Goal: Task Accomplishment & Management: Complete application form

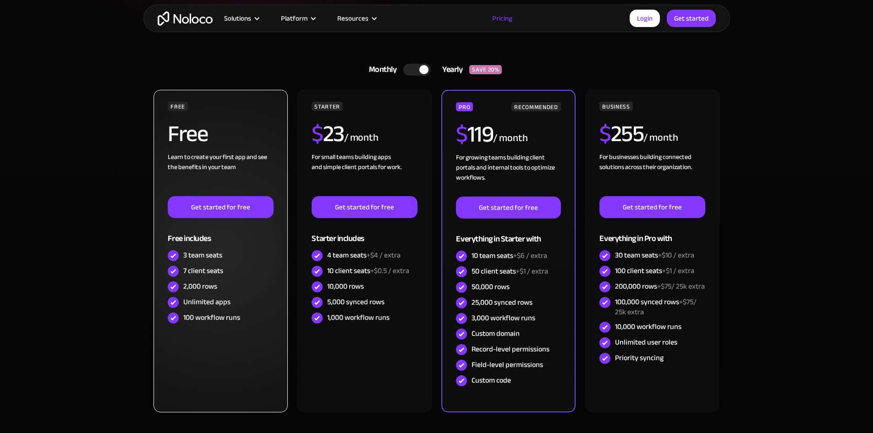
click at [240, 267] on div "7 client seats" at bounding box center [220, 272] width 105 height 16
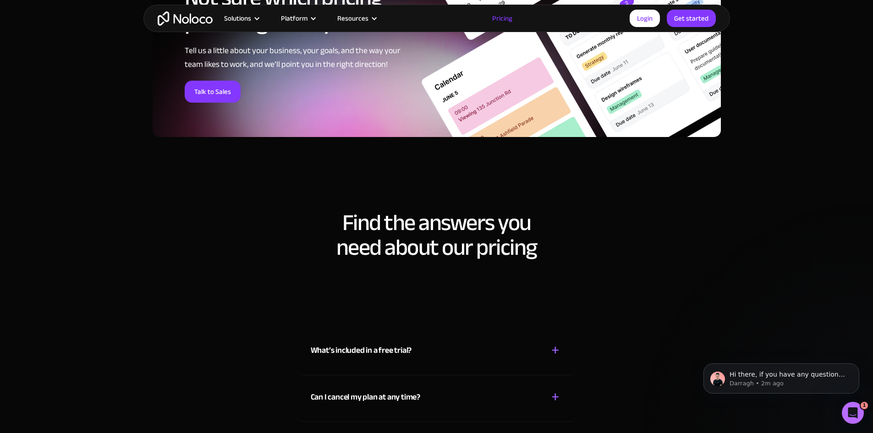
scroll to position [3953, 0]
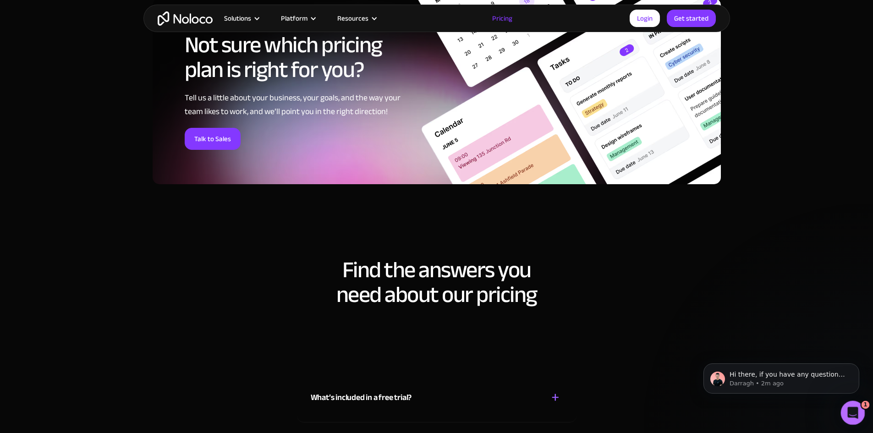
click at [854, 408] on icon "Open Intercom Messenger" at bounding box center [851, 411] width 15 height 15
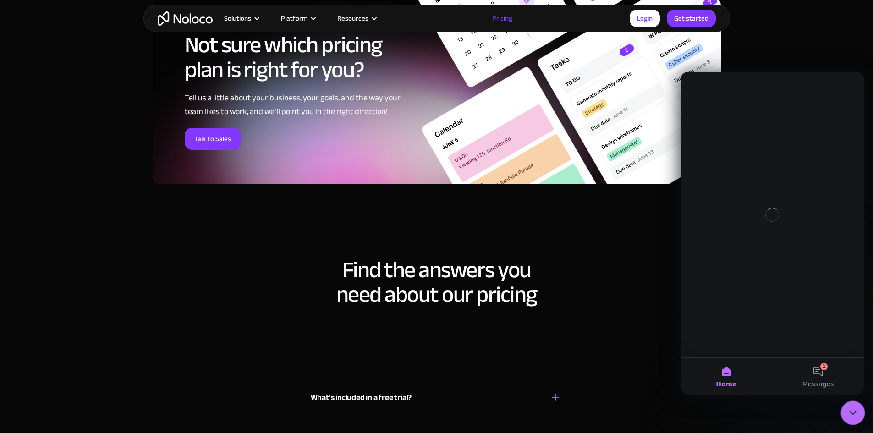
scroll to position [0, 0]
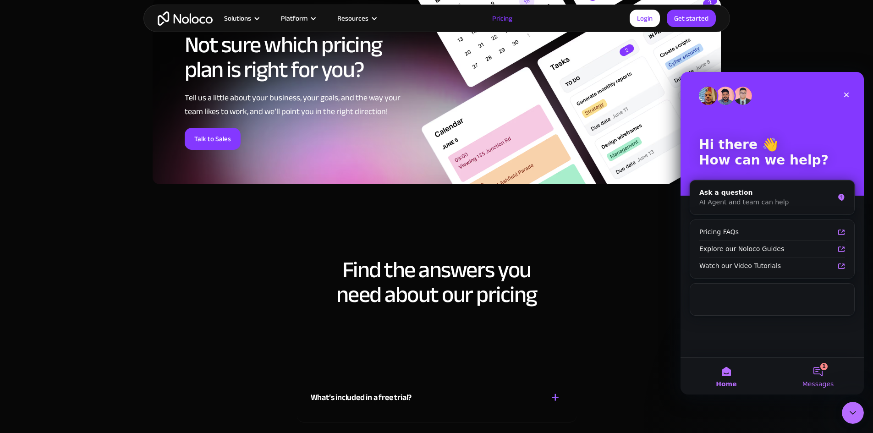
click at [828, 390] on button "1 Messages" at bounding box center [818, 376] width 92 height 37
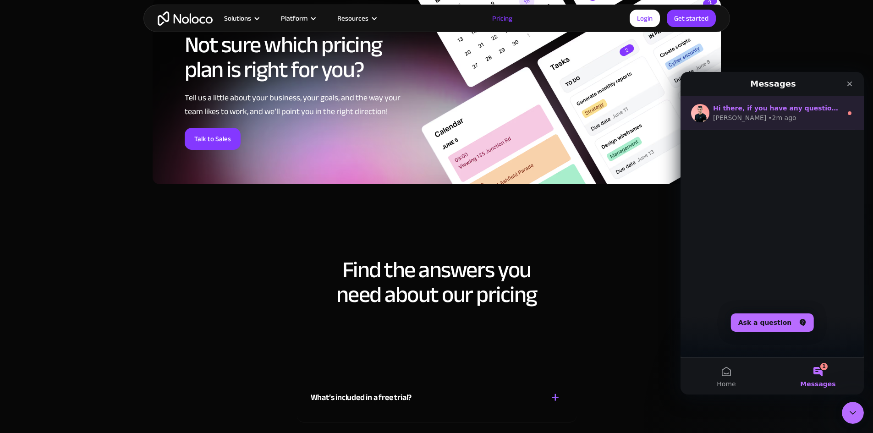
click at [745, 110] on span "Hi there, if you have any questions about our pricing, just let us know! Darragh" at bounding box center [880, 108] width 335 height 7
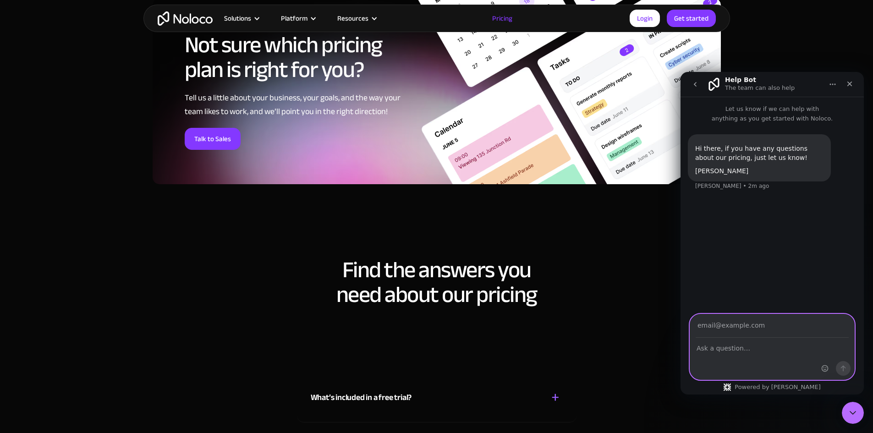
click at [762, 335] on input "Your email" at bounding box center [772, 325] width 153 height 23
click at [786, 324] on input "Your email" at bounding box center [772, 325] width 153 height 23
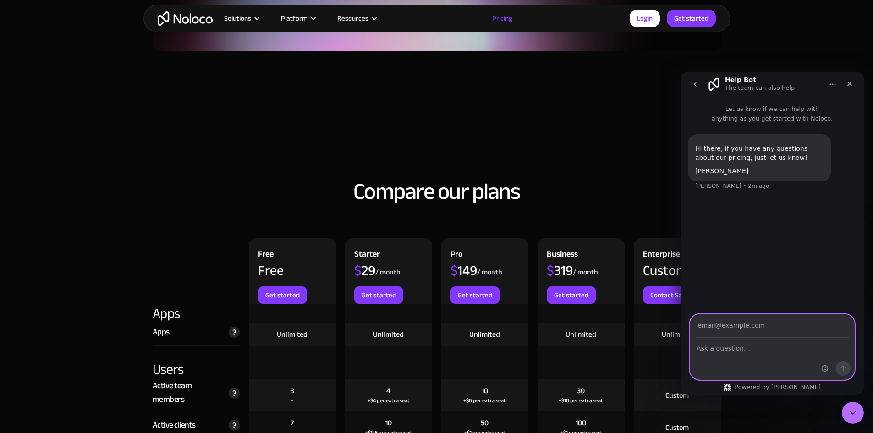
scroll to position [836, 0]
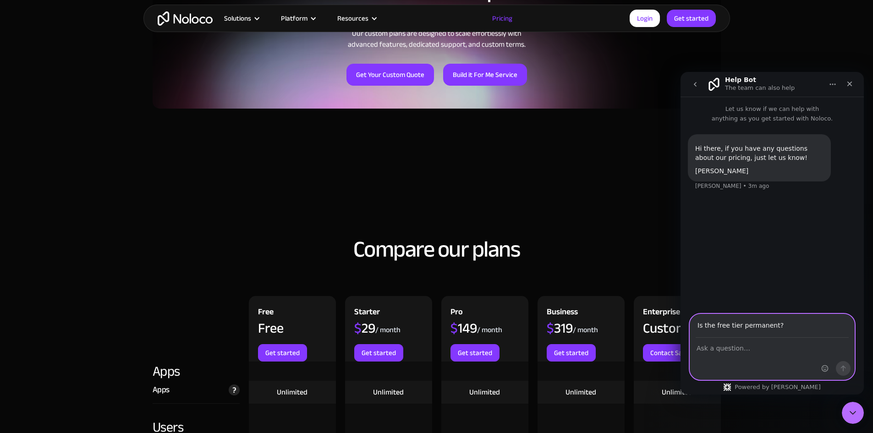
type input "Is the free tier permanent?"
click at [795, 323] on input "Is the free tier permanent?" at bounding box center [772, 317] width 153 height 23
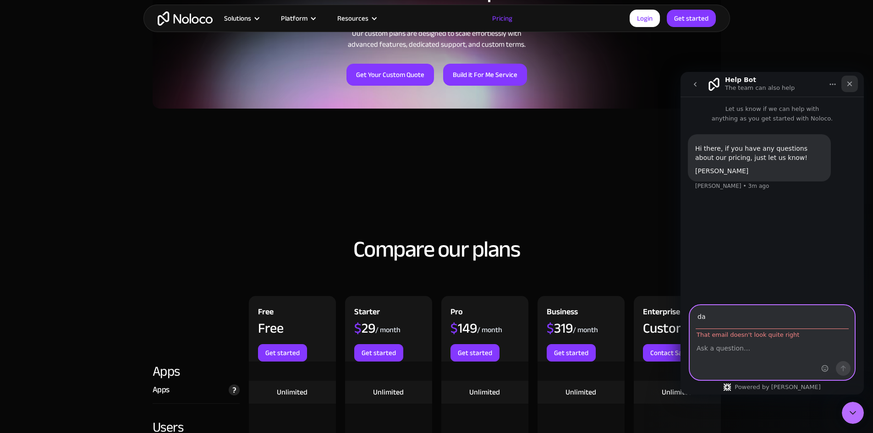
type input "da"
click at [851, 80] on icon "Close" at bounding box center [849, 83] width 7 height 7
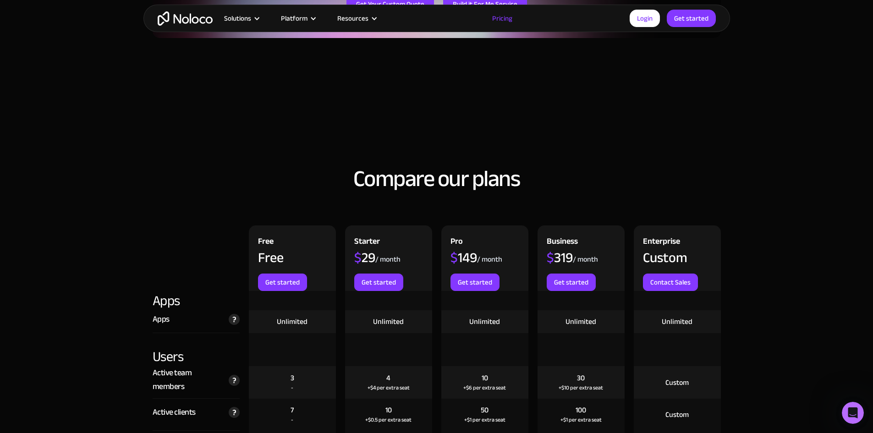
scroll to position [1065, 0]
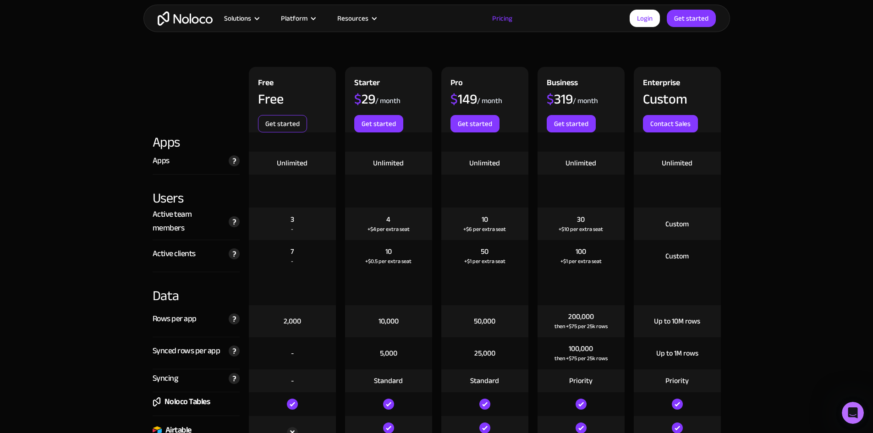
click at [292, 123] on link "Get started" at bounding box center [282, 123] width 49 height 17
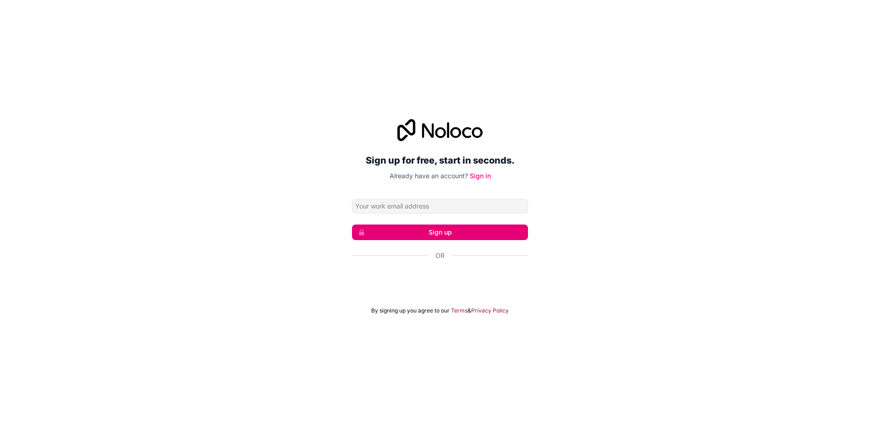
click at [416, 208] on input "Email address" at bounding box center [440, 206] width 176 height 15
type input "[PERSON_NAME][EMAIL_ADDRESS][DOMAIN_NAME]"
click at [419, 234] on button "Sign up" at bounding box center [440, 233] width 176 height 16
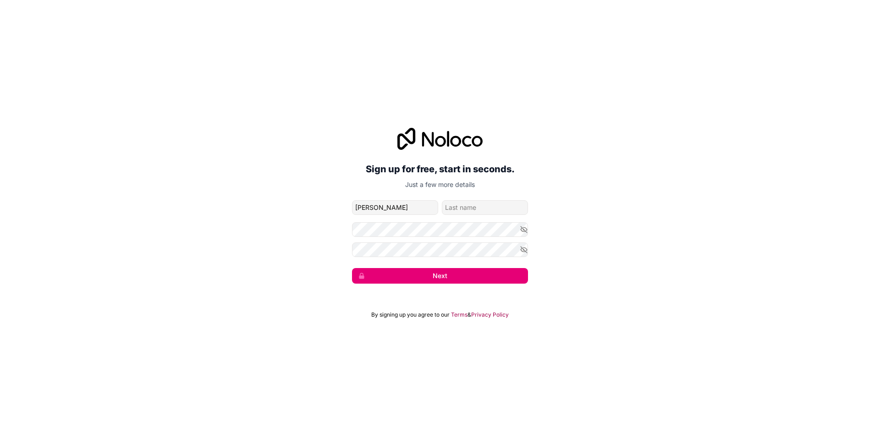
type input "Darrell"
type input "Cruz"
click at [523, 228] on icon "button" at bounding box center [524, 229] width 6 height 6
click at [530, 253] on div "Sign up for free, start in seconds. Just a few more details darrell@peopleoffsh…" at bounding box center [440, 206] width 880 height 182
click at [526, 251] on icon "button" at bounding box center [524, 250] width 8 height 8
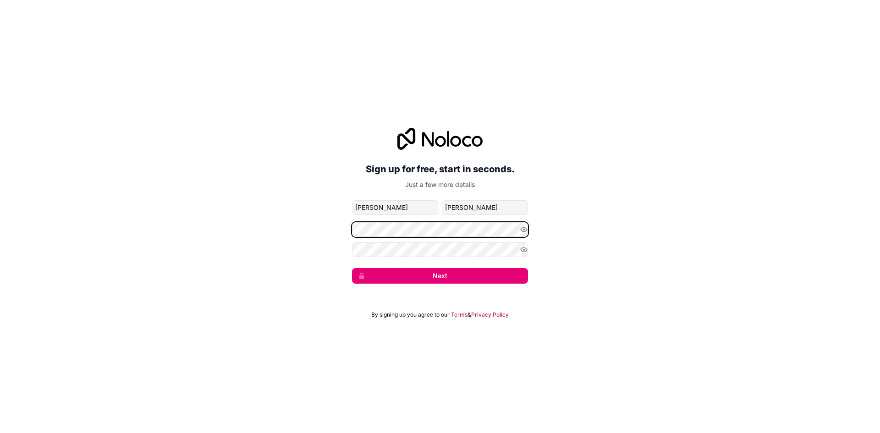
click at [182, 229] on div "Sign up for free, start in seconds. Just a few more details darrell@peopleoffsh…" at bounding box center [440, 206] width 880 height 182
click at [638, 226] on div "Sign up for free, start in seconds. Just a few more details darrell@peopleoffsh…" at bounding box center [440, 206] width 880 height 182
click at [469, 281] on button "Next" at bounding box center [440, 276] width 176 height 16
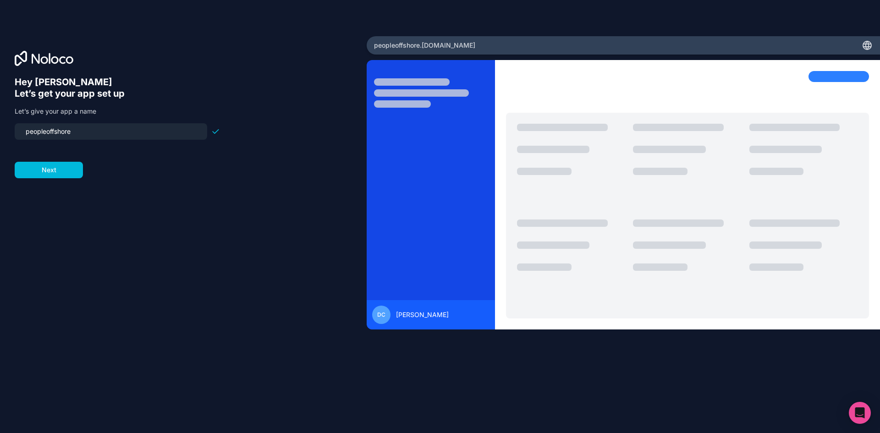
click at [126, 136] on input "peopleoffshore" at bounding box center [111, 131] width 182 height 13
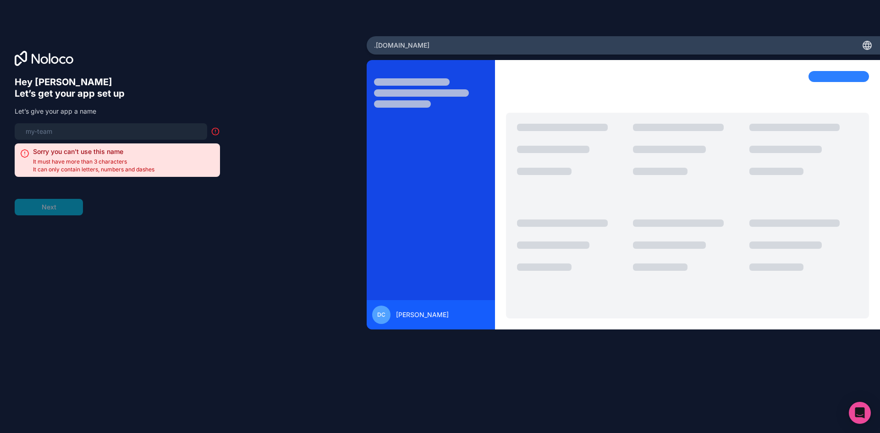
type input "p"
type input "ui"
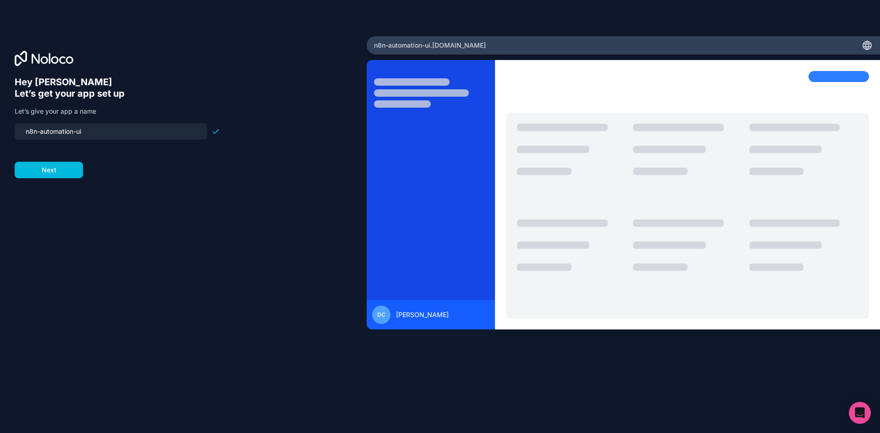
click at [29, 132] on input "n8n-automation-ui" at bounding box center [111, 131] width 182 height 13
type input "poffshore-n8n-ui"
click at [66, 174] on button "Next" at bounding box center [49, 170] width 68 height 17
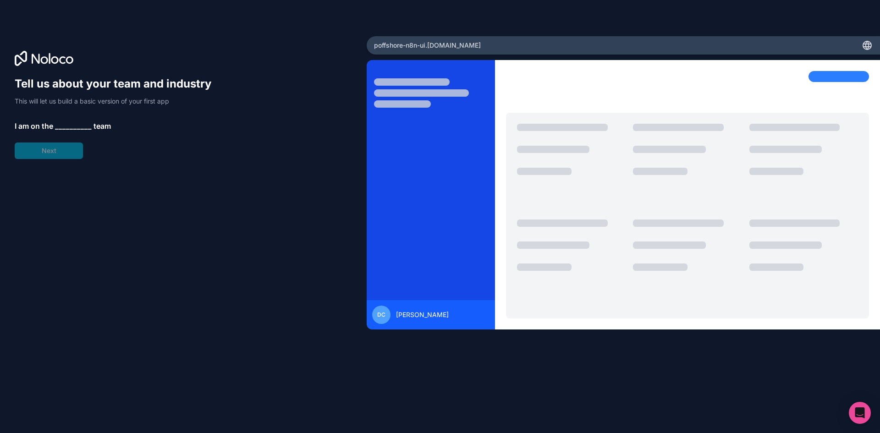
click at [68, 125] on span "__________" at bounding box center [73, 126] width 37 height 11
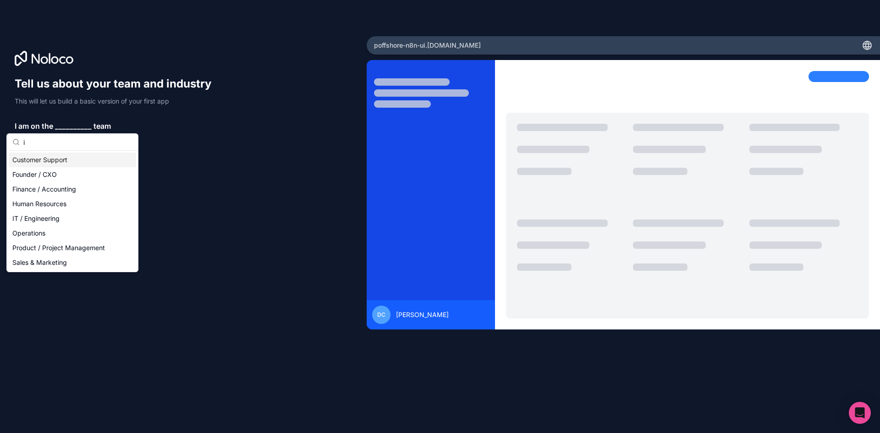
type input "it"
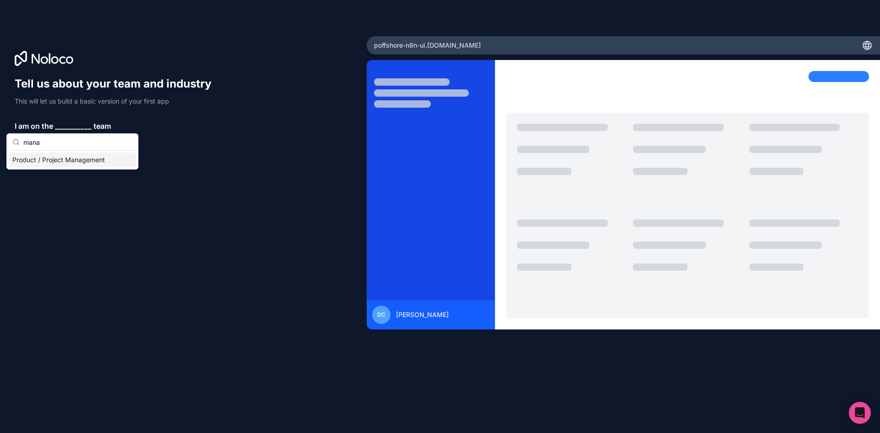
type input "mana"
click at [105, 164] on div "Product / Project Management" at bounding box center [72, 160] width 127 height 15
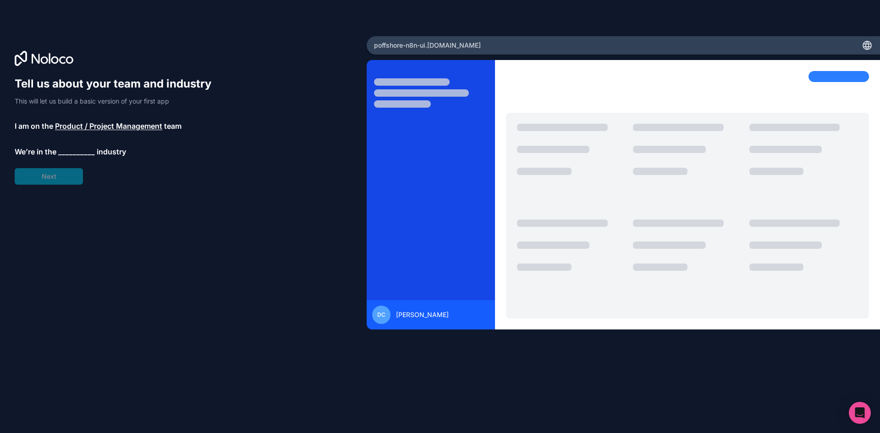
click at [69, 149] on span "__________" at bounding box center [76, 151] width 37 height 11
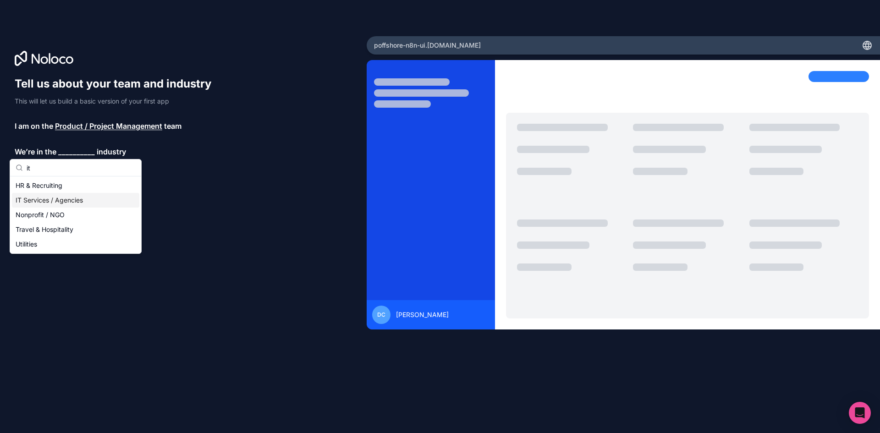
type input "it"
drag, startPoint x: 53, startPoint y: 200, endPoint x: 177, endPoint y: 187, distance: 124.9
click at [55, 200] on div "IT Services / Agencies" at bounding box center [75, 200] width 127 height 15
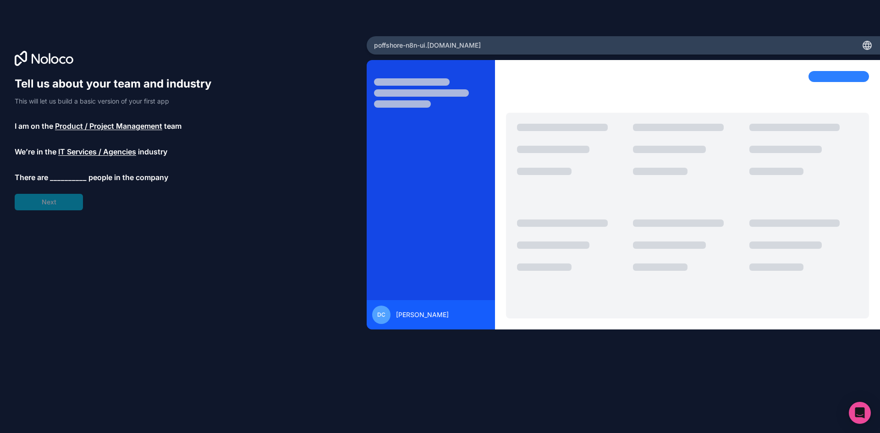
click at [66, 177] on span "__________" at bounding box center [68, 177] width 37 height 11
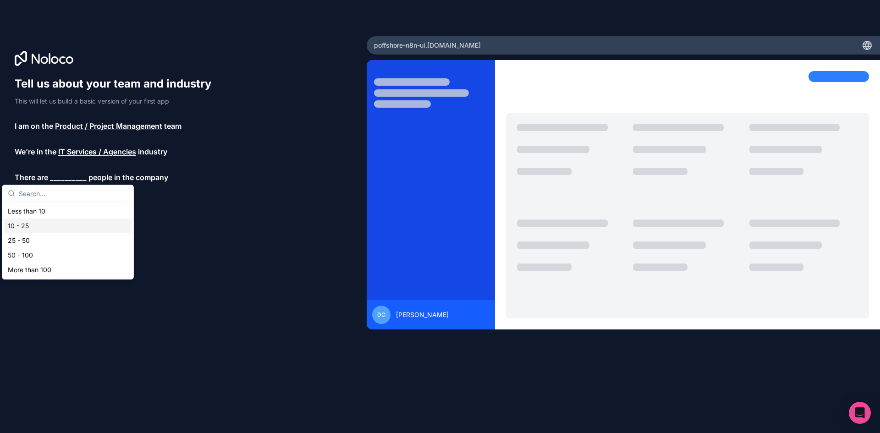
click at [32, 228] on div "10 - 25" at bounding box center [67, 226] width 127 height 15
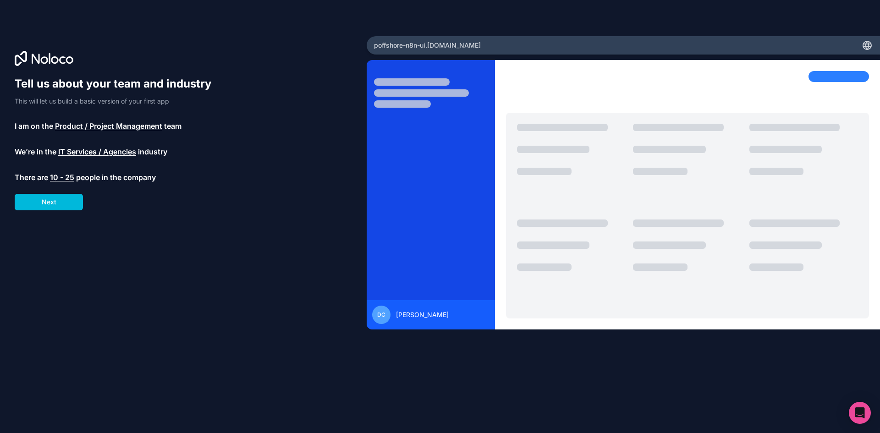
click at [75, 201] on button "Next" at bounding box center [49, 202] width 68 height 17
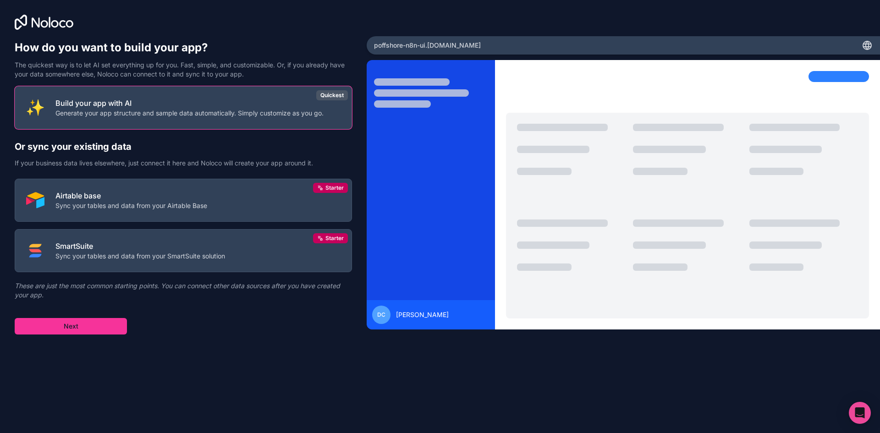
click at [61, 325] on button "Next" at bounding box center [71, 326] width 112 height 17
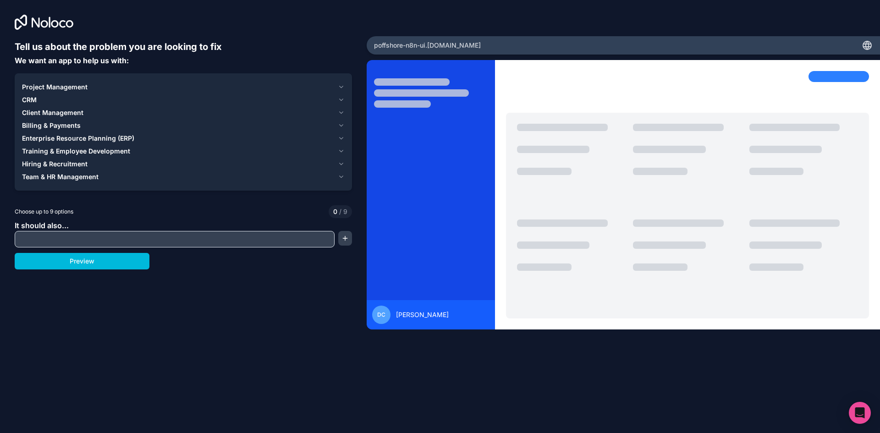
click at [126, 80] on div "Project Management CRM Client Management Billing & Payments Enterprise Resource…" at bounding box center [183, 131] width 337 height 117
click at [117, 88] on div "Project Management" at bounding box center [178, 87] width 312 height 9
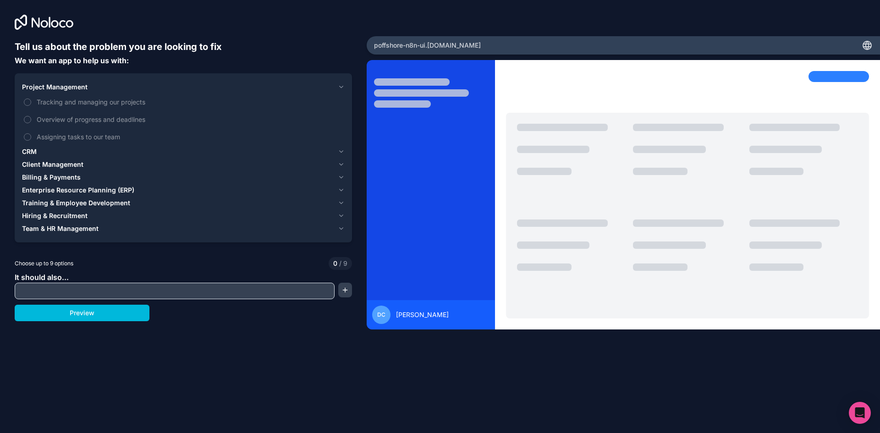
click at [108, 100] on span "Tracking and managing our projects" at bounding box center [190, 102] width 306 height 10
click at [31, 100] on button "Tracking and managing our projects" at bounding box center [27, 102] width 7 height 7
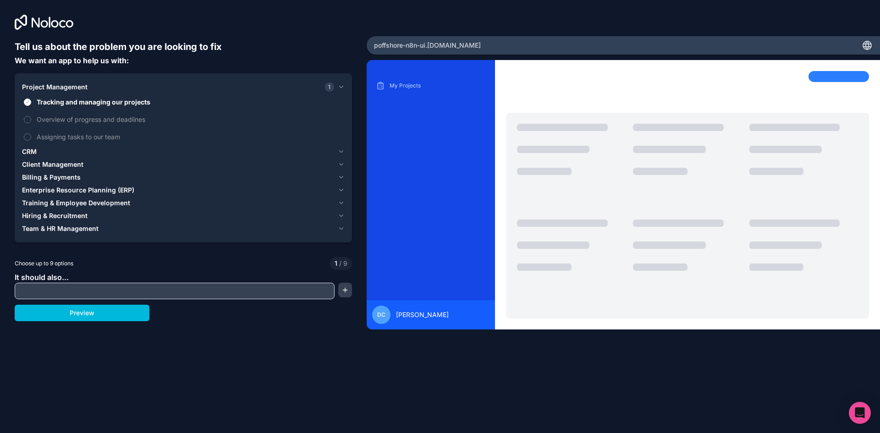
click at [122, 97] on span "Tracking and managing our projects" at bounding box center [190, 102] width 306 height 10
click at [31, 99] on button "Tracking and managing our projects" at bounding box center [27, 102] width 7 height 7
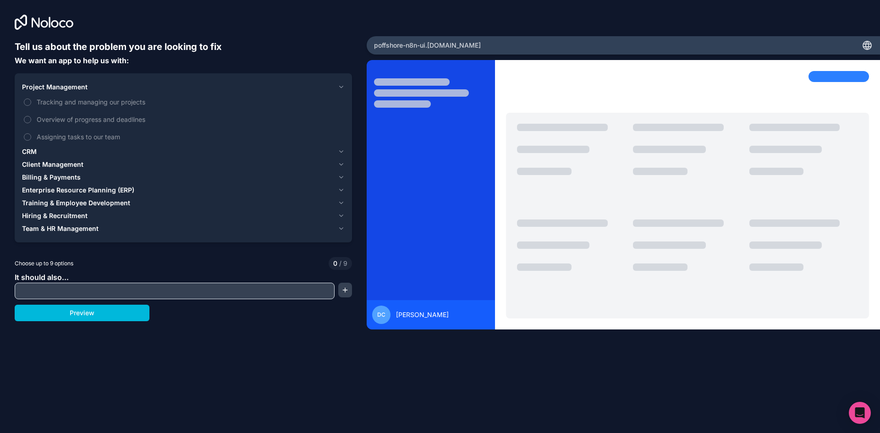
click at [74, 156] on button "CRM" at bounding box center [183, 151] width 323 height 13
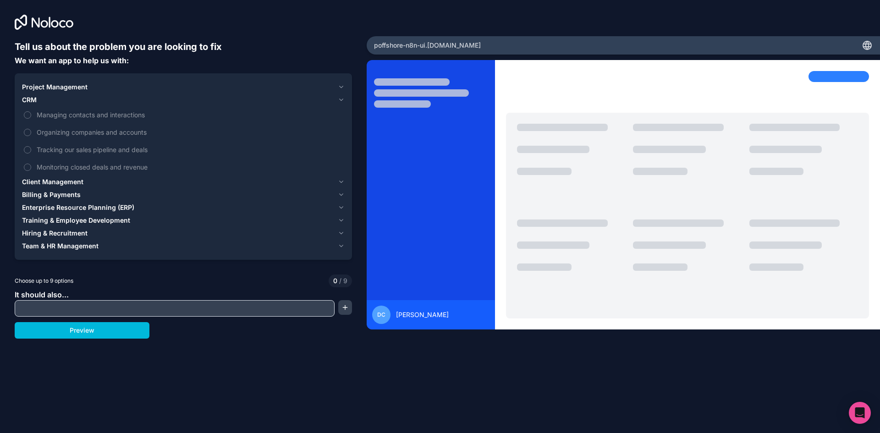
click at [78, 178] on span "Client Management" at bounding box center [52, 181] width 61 height 9
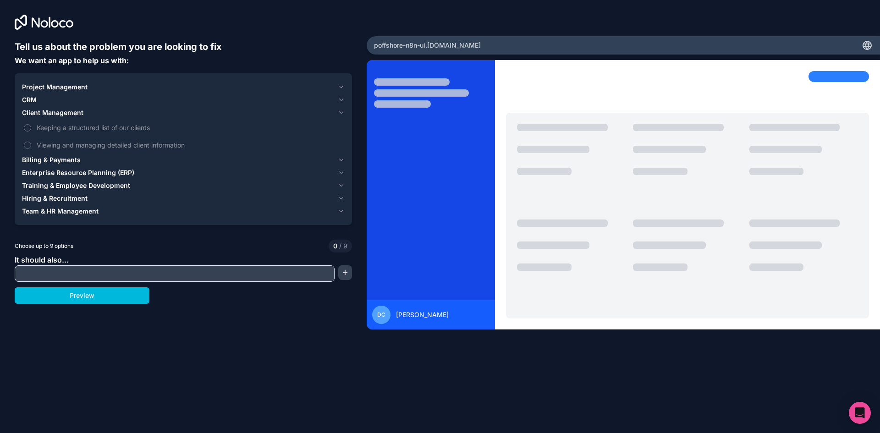
click at [97, 128] on span "Keeping a structured list of our clients" at bounding box center [190, 128] width 306 height 10
click at [31, 128] on button "Keeping a structured list of our clients" at bounding box center [27, 127] width 7 height 7
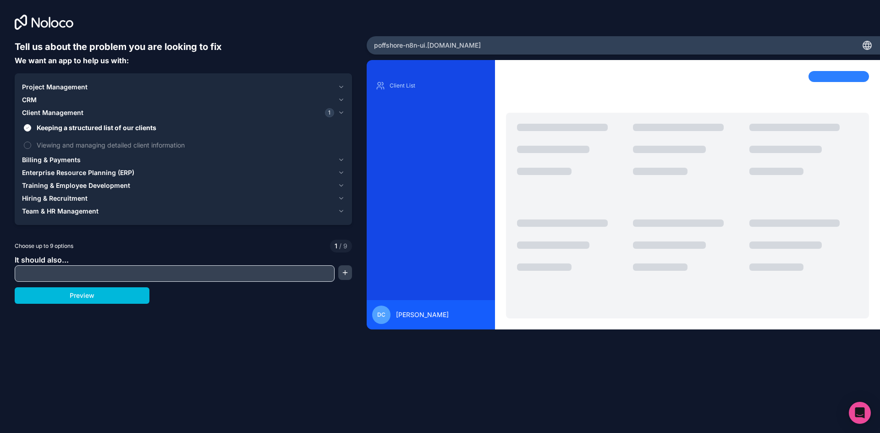
click at [121, 148] on span "Viewing and managing detailed client information" at bounding box center [190, 145] width 306 height 10
click at [31, 148] on button "Viewing and managing detailed client information" at bounding box center [27, 145] width 7 height 7
click at [101, 143] on span "Viewing and managing detailed client information" at bounding box center [190, 145] width 306 height 10
click at [31, 143] on button "Viewing and managing detailed client information" at bounding box center [27, 145] width 7 height 7
click at [101, 126] on span "Keeping a structured list of our clients" at bounding box center [190, 128] width 306 height 10
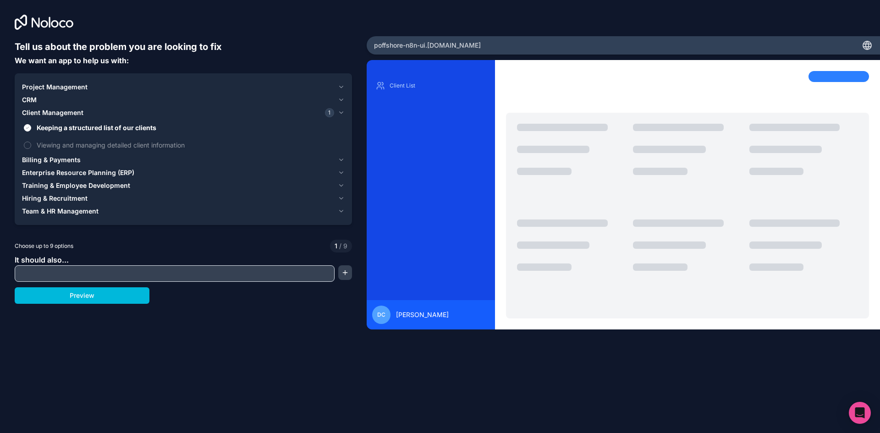
click at [31, 126] on button "Keeping a structured list of our clients" at bounding box center [27, 127] width 7 height 7
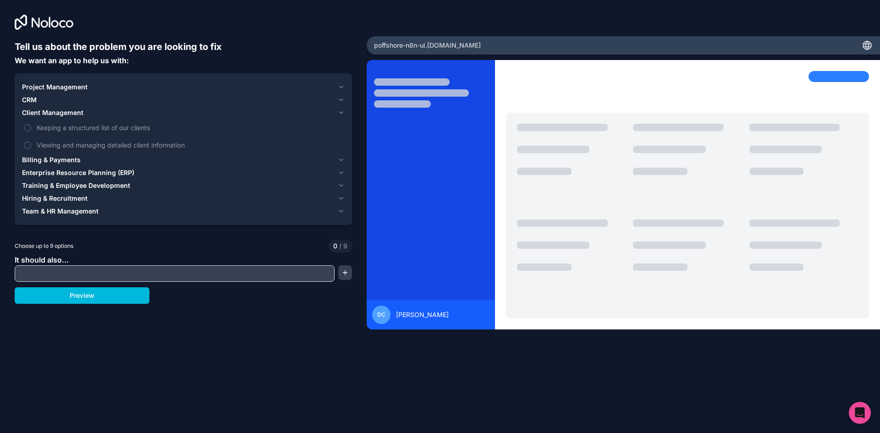
click at [46, 109] on span "Client Management" at bounding box center [52, 112] width 61 height 9
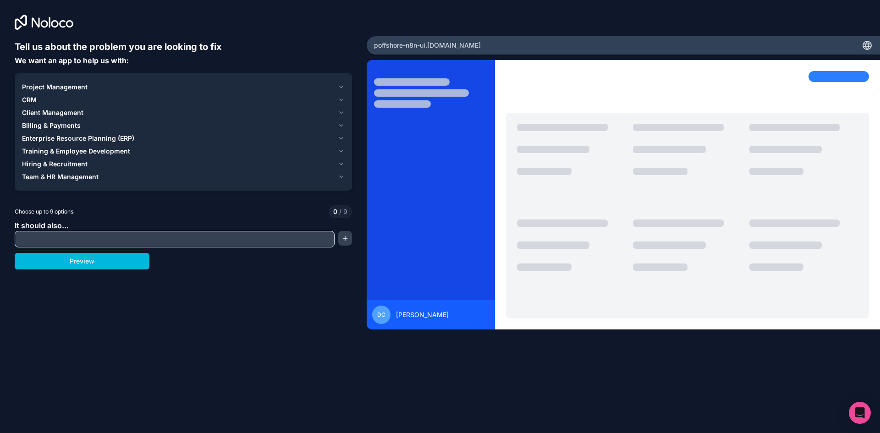
click at [45, 88] on span "Project Management" at bounding box center [55, 87] width 66 height 9
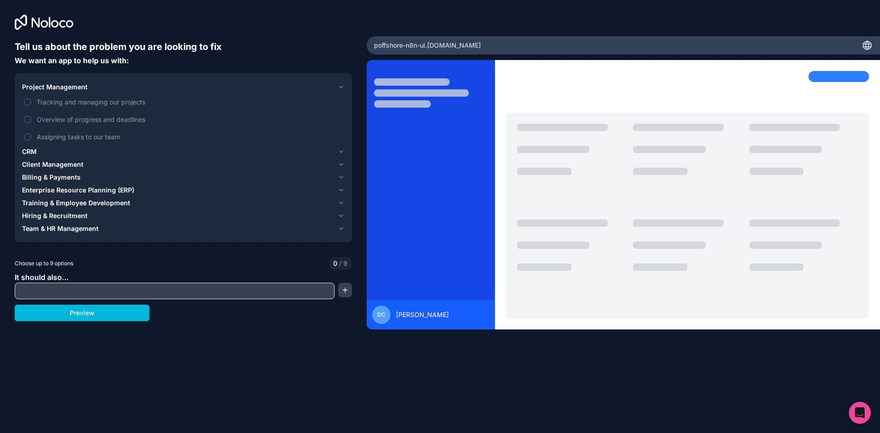
click at [70, 83] on span "Project Management" at bounding box center [55, 87] width 66 height 9
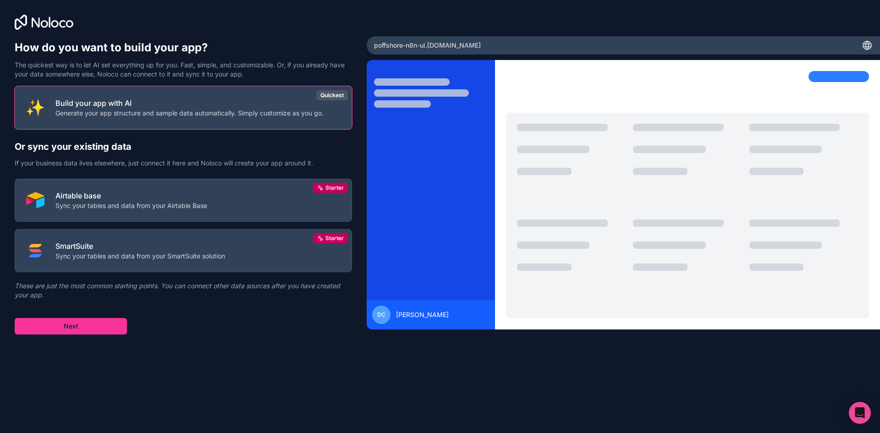
click at [214, 389] on div "How do you want to build your app? The quickest way is to let AI set everything…" at bounding box center [440, 216] width 880 height 433
click at [99, 210] on button "Airtable base Sync your tables and data from your Airtable Base Starter" at bounding box center [183, 200] width 337 height 43
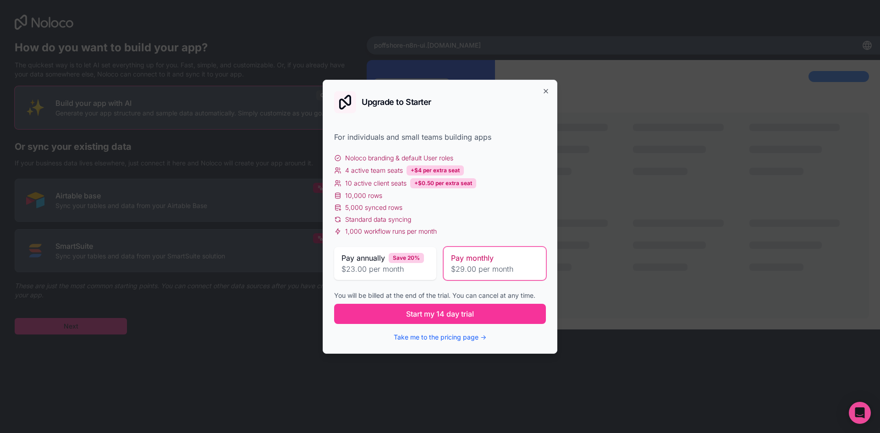
click at [552, 93] on div "Upgrade to Starter For individuals and small teams building apps Noloco brandin…" at bounding box center [440, 217] width 235 height 274
click at [453, 337] on button "Take me to the pricing page →" at bounding box center [440, 337] width 93 height 9
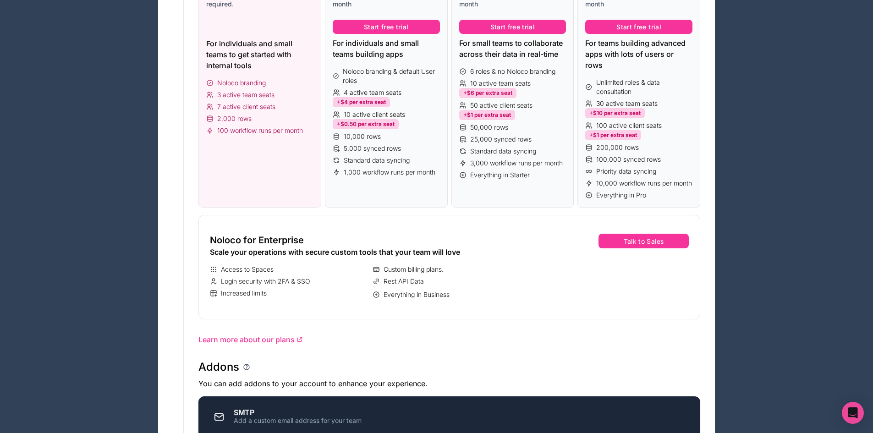
scroll to position [32, 0]
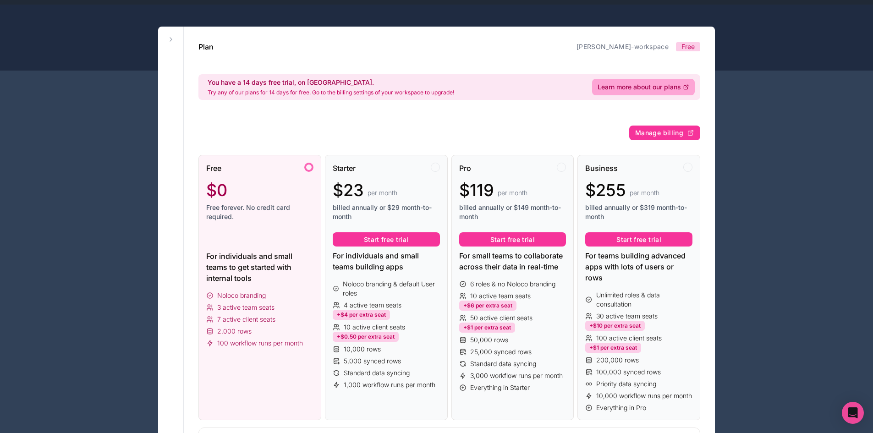
click at [174, 38] on icon at bounding box center [170, 39] width 7 height 7
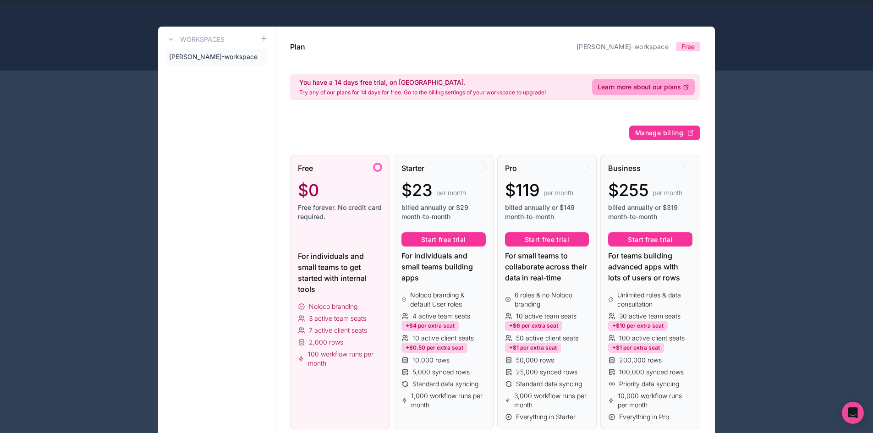
click at [177, 56] on span "[PERSON_NAME]-workspace" at bounding box center [213, 56] width 88 height 9
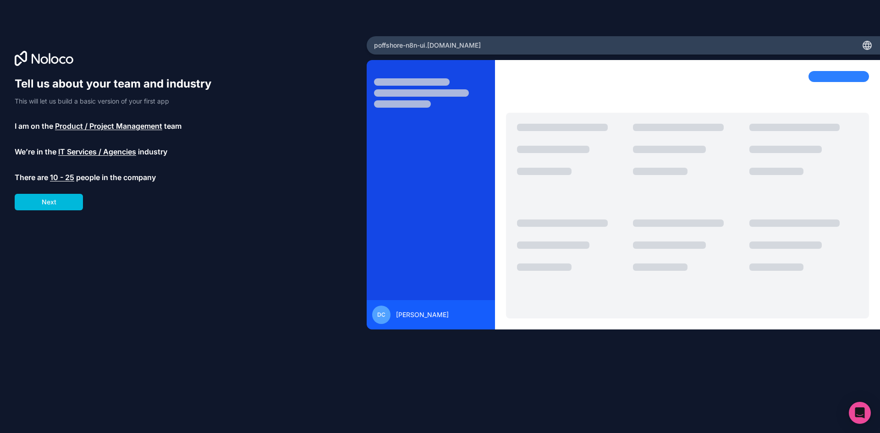
click at [36, 208] on button "Next" at bounding box center [49, 202] width 68 height 17
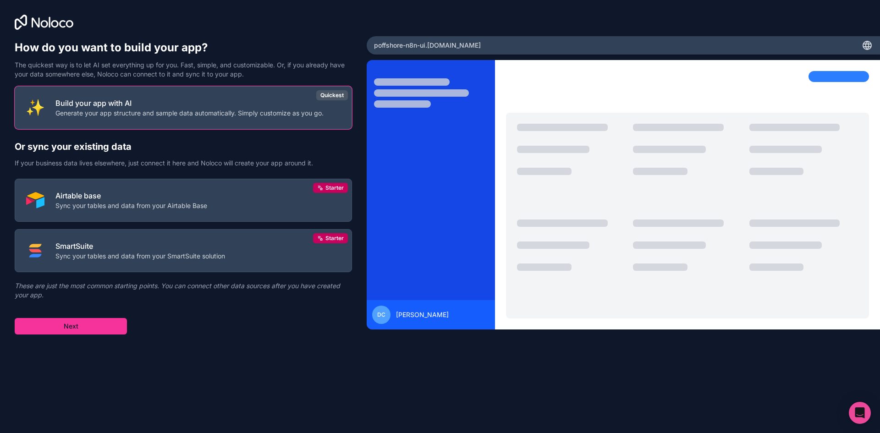
click at [252, 110] on p "Generate your app structure and sample data automatically. Simply customize as …" at bounding box center [189, 113] width 268 height 9
click at [74, 338] on div "How do you want to build your app? The quickest way is to let AI set everything…" at bounding box center [183, 193] width 337 height 306
click at [95, 324] on button "Next" at bounding box center [71, 326] width 112 height 17
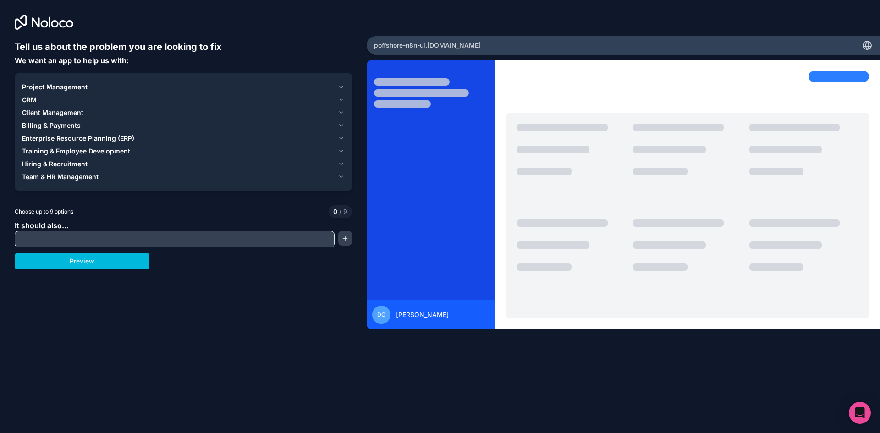
click at [69, 177] on span "Team & HR Management" at bounding box center [60, 176] width 77 height 9
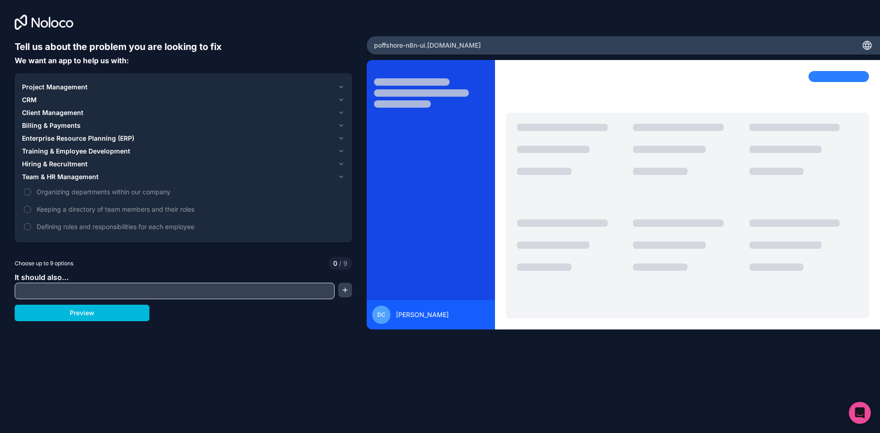
click at [81, 162] on span "Hiring & Recruitment" at bounding box center [55, 164] width 66 height 9
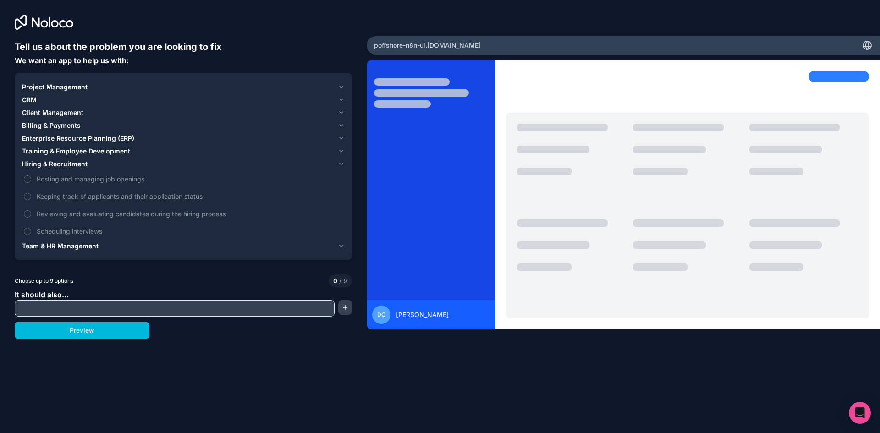
click at [85, 159] on button "Hiring & Recruitment" at bounding box center [183, 164] width 323 height 13
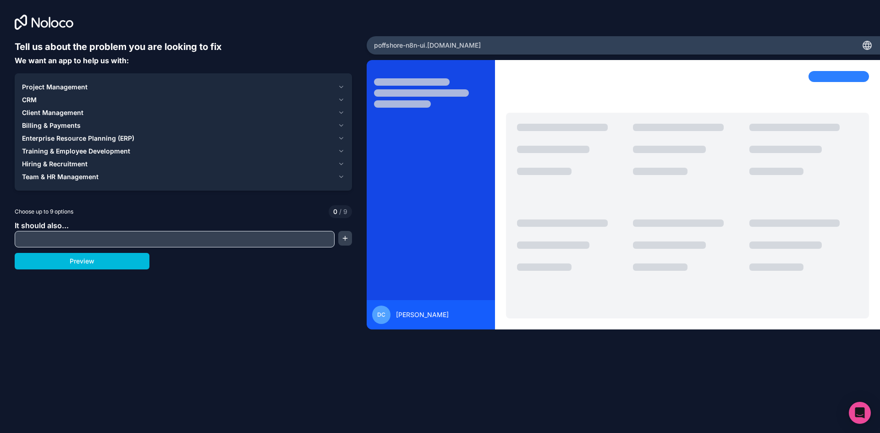
click at [70, 243] on input "text" at bounding box center [174, 239] width 315 height 13
type input "a"
click at [105, 88] on div "Project Management" at bounding box center [178, 87] width 312 height 9
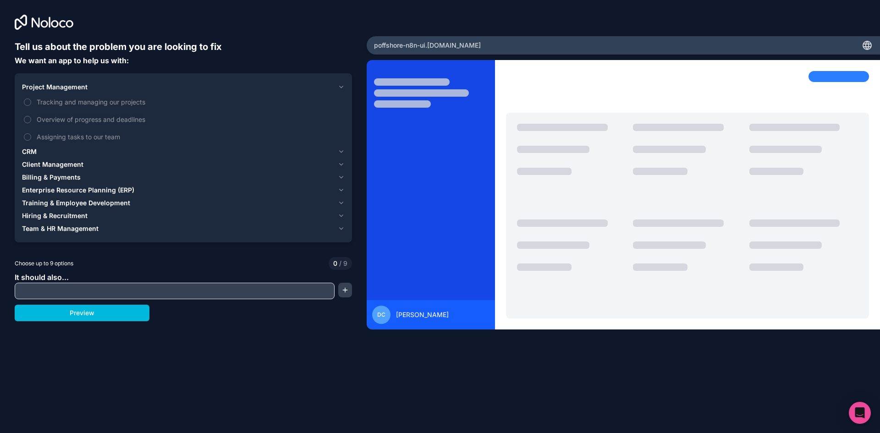
click at [40, 156] on div "CRM" at bounding box center [178, 151] width 312 height 9
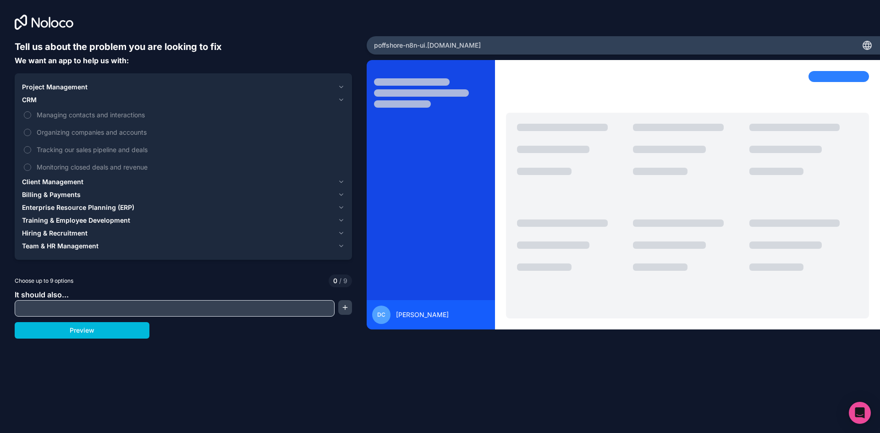
click at [127, 117] on span "Managing contacts and interactions" at bounding box center [190, 115] width 306 height 10
click at [31, 117] on button "Managing contacts and interactions" at bounding box center [27, 114] width 7 height 7
click at [148, 131] on span "Organizing companies and accounts" at bounding box center [190, 132] width 306 height 10
click at [31, 131] on button "Organizing companies and accounts" at bounding box center [27, 132] width 7 height 7
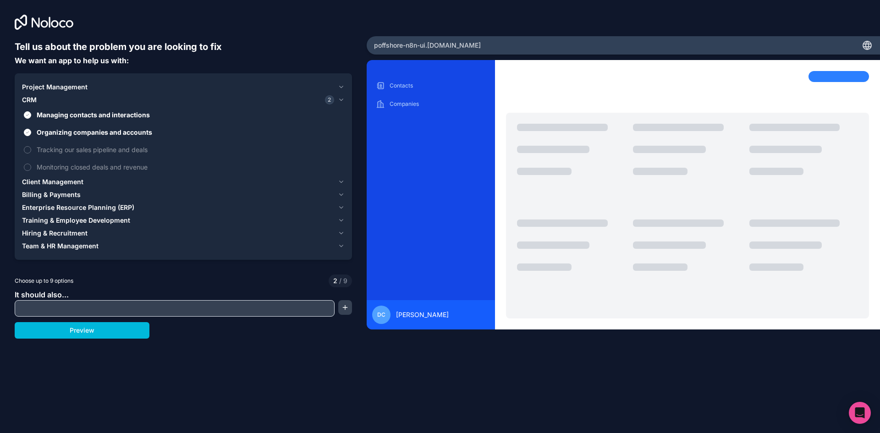
click at [134, 135] on span "Organizing companies and accounts" at bounding box center [190, 132] width 306 height 10
click at [31, 135] on button "Organizing companies and accounts" at bounding box center [27, 132] width 7 height 7
click at [108, 151] on span "Tracking our sales pipeline and deals" at bounding box center [190, 150] width 306 height 10
click at [31, 151] on button "Tracking our sales pipeline and deals" at bounding box center [27, 149] width 7 height 7
click at [84, 166] on span "Monitoring closed deals and revenue" at bounding box center [190, 167] width 306 height 10
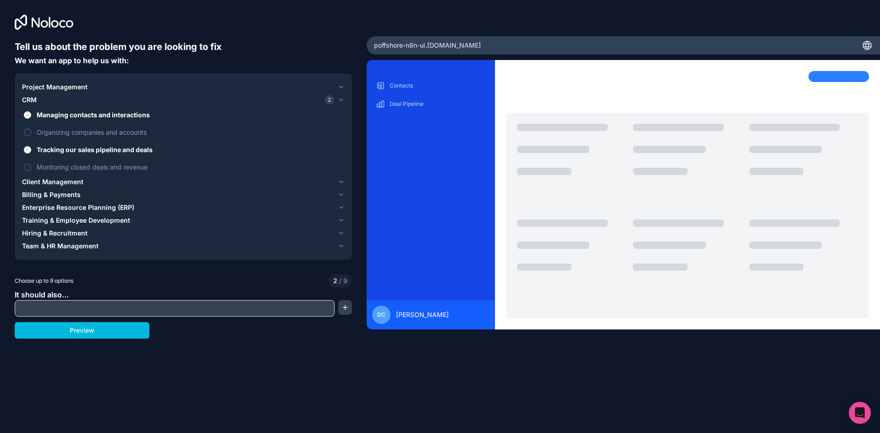
click at [31, 166] on button "Monitoring closed deals and revenue" at bounding box center [27, 167] width 7 height 7
click at [67, 185] on span "Client Management" at bounding box center [52, 181] width 61 height 9
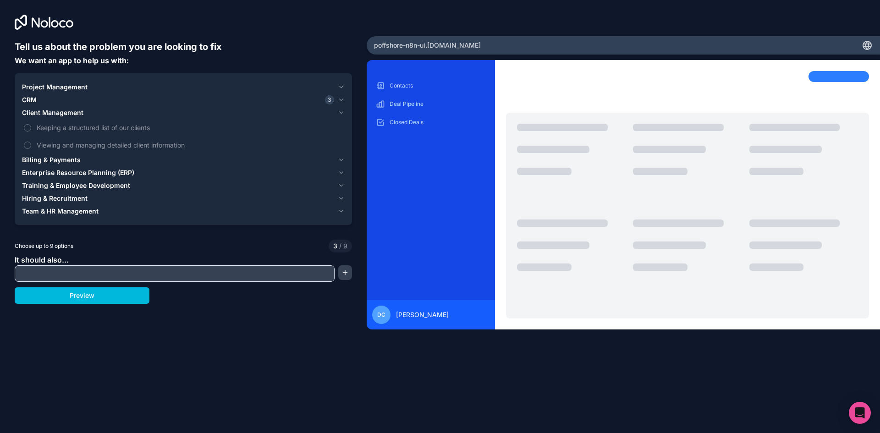
click at [122, 128] on span "Keeping a structured list of our clients" at bounding box center [190, 128] width 306 height 10
click at [31, 128] on button "Keeping a structured list of our clients" at bounding box center [27, 127] width 7 height 7
click at [122, 128] on span "Keeping a structured list of our clients" at bounding box center [190, 128] width 306 height 10
click at [31, 128] on button "Keeping a structured list of our clients" at bounding box center [27, 127] width 7 height 7
click at [118, 149] on span "Viewing and managing detailed client information" at bounding box center [190, 145] width 306 height 10
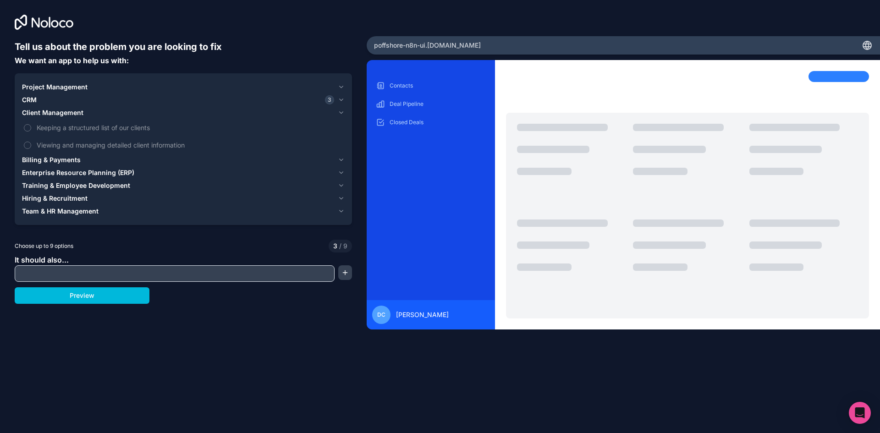
click at [31, 149] on button "Viewing and managing detailed client information" at bounding box center [27, 145] width 7 height 7
click at [118, 149] on span "Viewing and managing detailed client information" at bounding box center [190, 145] width 306 height 10
click at [31, 149] on button "Viewing and managing detailed client information" at bounding box center [27, 145] width 7 height 7
click at [39, 159] on span "Billing & Payments" at bounding box center [51, 159] width 59 height 9
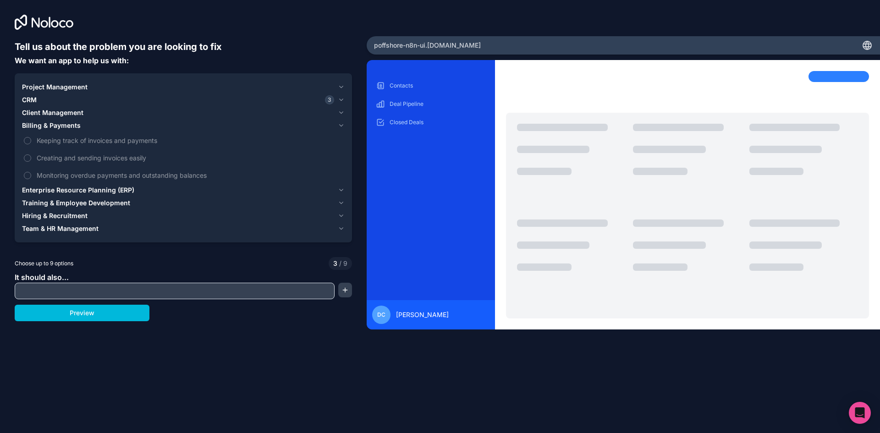
click at [126, 143] on span "Keeping track of invoices and payments" at bounding box center [190, 141] width 306 height 10
click at [31, 143] on button "Keeping track of invoices and payments" at bounding box center [27, 140] width 7 height 7
click at [116, 159] on span "Creating and sending invoices easily" at bounding box center [190, 158] width 306 height 10
click at [31, 159] on button "Creating and sending invoices easily" at bounding box center [27, 157] width 7 height 7
click at [115, 177] on span "Monitoring overdue payments and outstanding balances" at bounding box center [190, 176] width 306 height 10
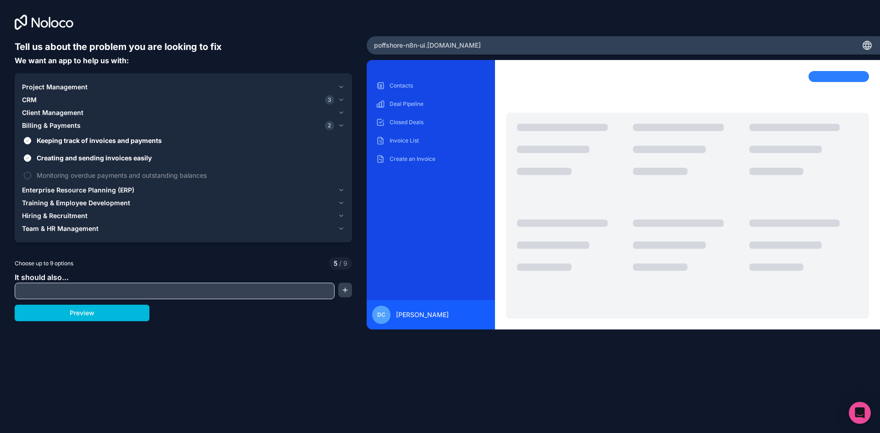
click at [31, 177] on button "Monitoring overdue payments and outstanding balances" at bounding box center [27, 175] width 7 height 7
click at [58, 122] on span "Billing & Payments" at bounding box center [51, 125] width 59 height 9
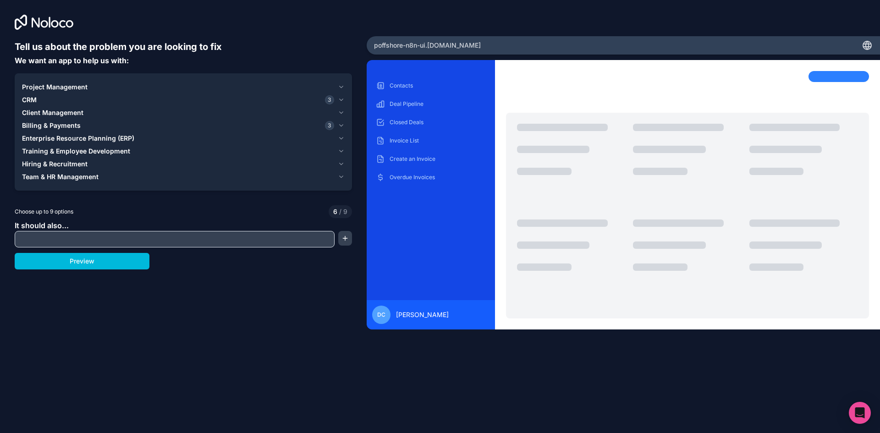
click at [66, 115] on span "Client Management" at bounding box center [52, 112] width 61 height 9
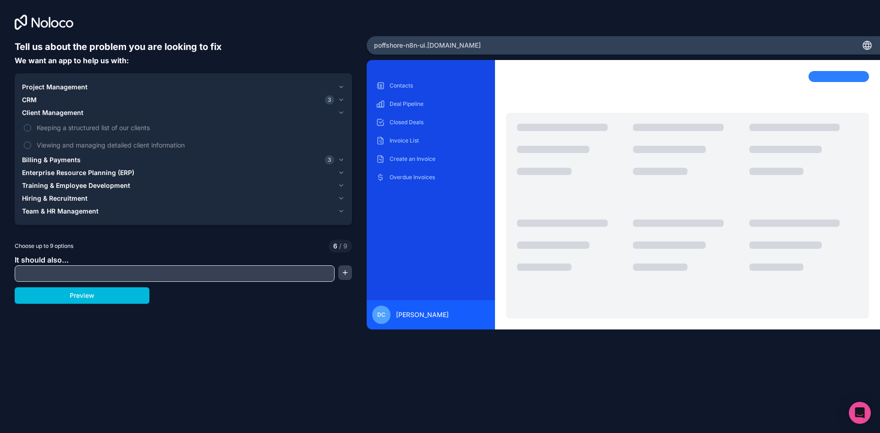
click at [90, 127] on span "Keeping a structured list of our clients" at bounding box center [190, 128] width 306 height 10
click at [31, 127] on button "Keeping a structured list of our clients" at bounding box center [27, 127] width 7 height 7
click at [90, 127] on span "Keeping a structured list of our clients" at bounding box center [190, 128] width 306 height 10
click at [31, 127] on button "Keeping a structured list of our clients" at bounding box center [27, 127] width 7 height 7
click at [113, 116] on div "Client Management" at bounding box center [178, 112] width 312 height 9
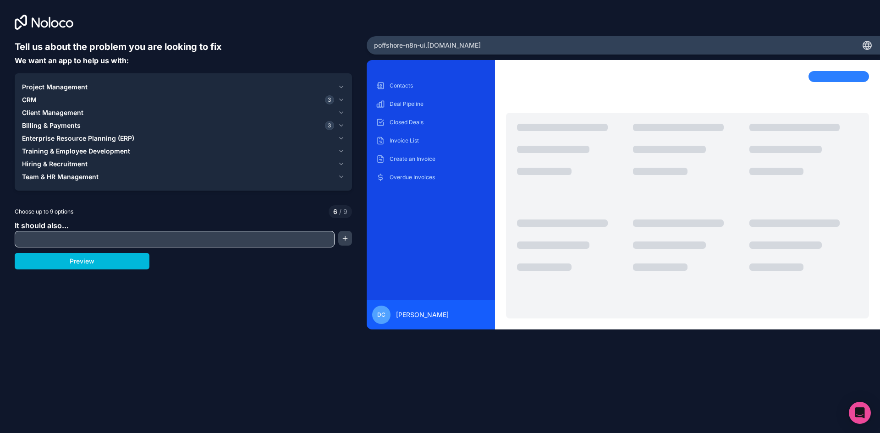
click at [131, 135] on span "Enterprise Resource Planning (ERP)" at bounding box center [78, 138] width 112 height 9
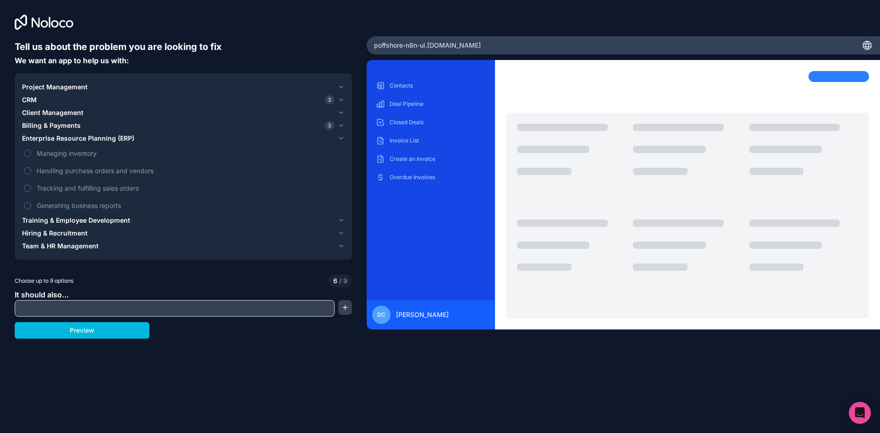
click at [89, 188] on span "Tracking and fulfilling sales orders" at bounding box center [190, 188] width 306 height 10
click at [31, 188] on button "Tracking and fulfilling sales orders" at bounding box center [27, 188] width 7 height 7
click at [89, 188] on span "Tracking and fulfilling sales orders" at bounding box center [190, 188] width 306 height 10
click at [31, 188] on button "Tracking and fulfilling sales orders" at bounding box center [27, 188] width 7 height 7
click at [63, 220] on span "Training & Employee Development" at bounding box center [76, 220] width 108 height 9
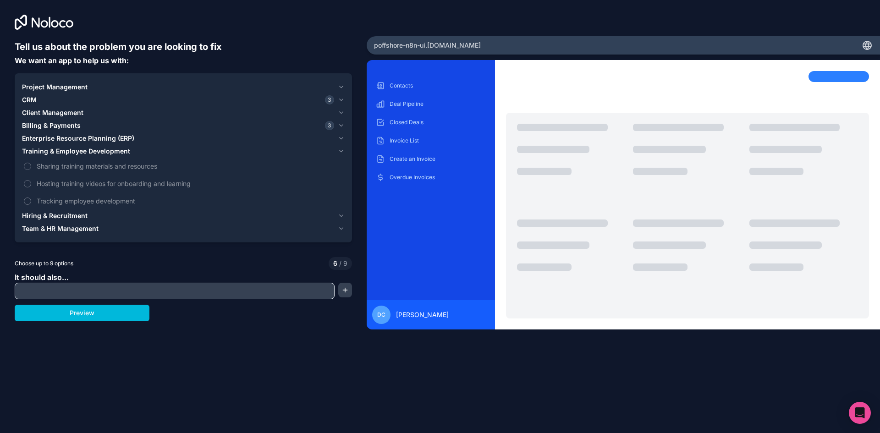
click at [39, 219] on span "Hiring & Recruitment" at bounding box center [55, 215] width 66 height 9
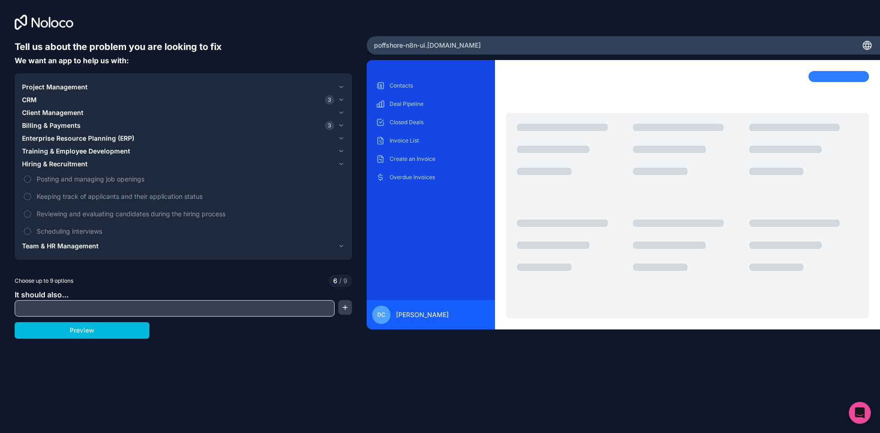
click at [66, 244] on span "Team & HR Management" at bounding box center [60, 246] width 77 height 9
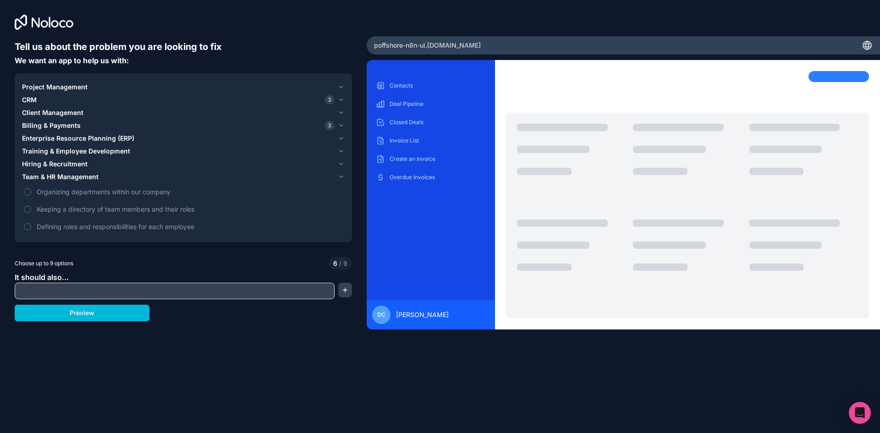
click at [202, 289] on input "text" at bounding box center [174, 291] width 315 height 13
click at [281, 314] on div "Preview" at bounding box center [183, 313] width 337 height 17
click at [250, 290] on input "text" at bounding box center [174, 291] width 315 height 13
type input "add"
type input "Connect to n8n via webhook"
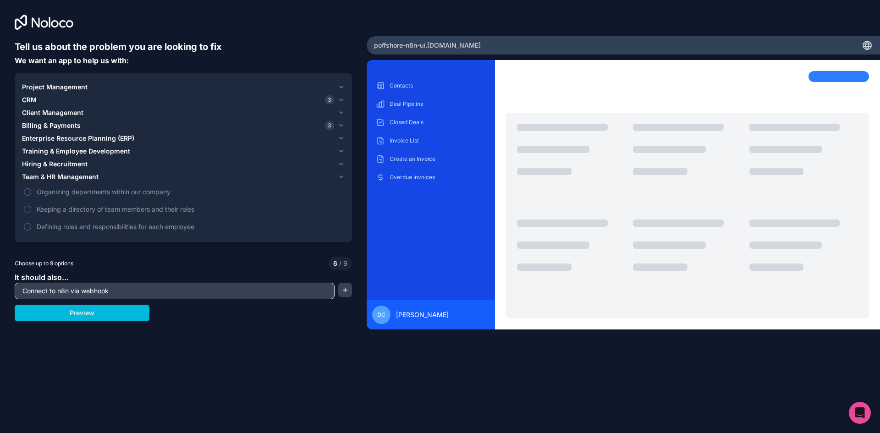
click at [345, 284] on button "button" at bounding box center [345, 290] width 14 height 15
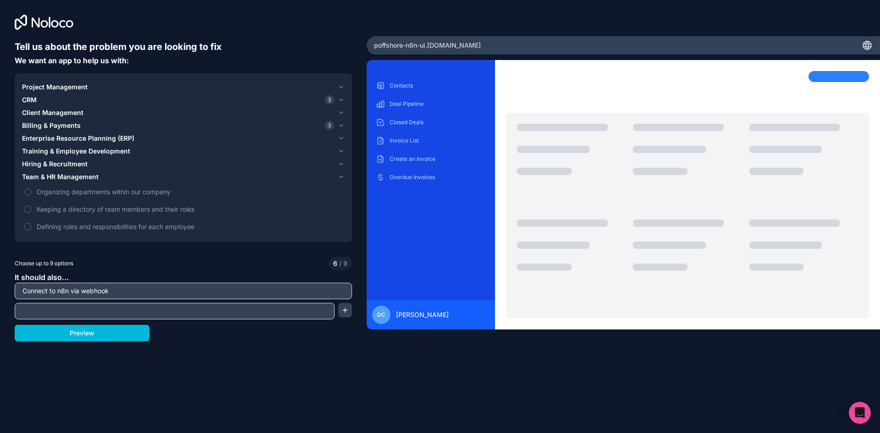
click at [131, 295] on input "Connect to n8n via webhook" at bounding box center [183, 291] width 333 height 13
click at [134, 294] on input "Connect to n8n via webhook" at bounding box center [183, 291] width 333 height 13
click at [153, 312] on input "text" at bounding box center [174, 311] width 315 height 13
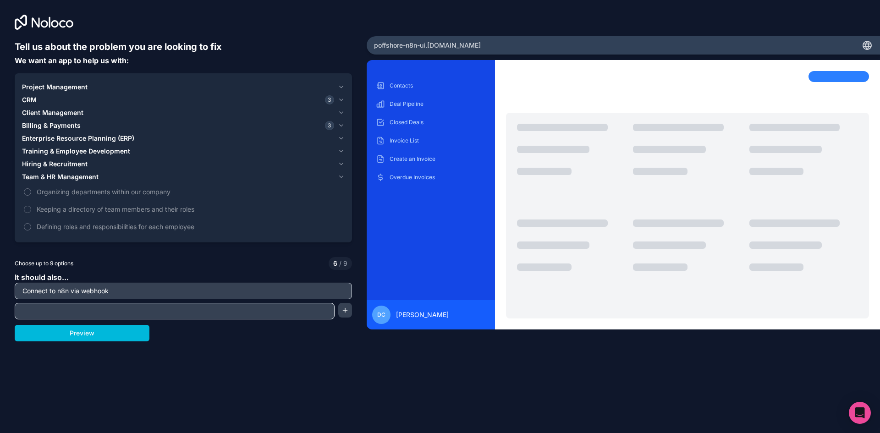
drag, startPoint x: 216, startPoint y: 286, endPoint x: 0, endPoint y: 278, distance: 216.1
click at [0, 278] on div "Tell us about the problem you are looking to fix We want an app to help us with…" at bounding box center [183, 180] width 367 height 361
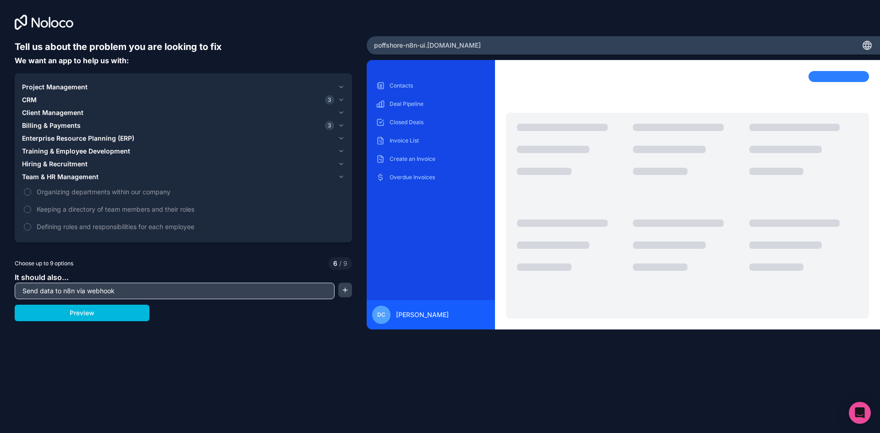
type input "Send data to n8n via webhook"
click at [339, 291] on button "button" at bounding box center [345, 290] width 14 height 15
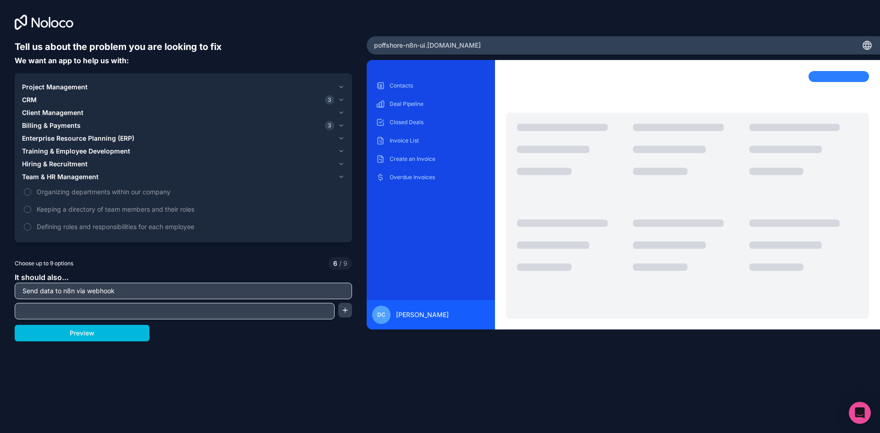
click at [259, 314] on input "text" at bounding box center [174, 311] width 315 height 13
type input "Update Airtable Database"
click at [349, 309] on button "button" at bounding box center [345, 310] width 14 height 15
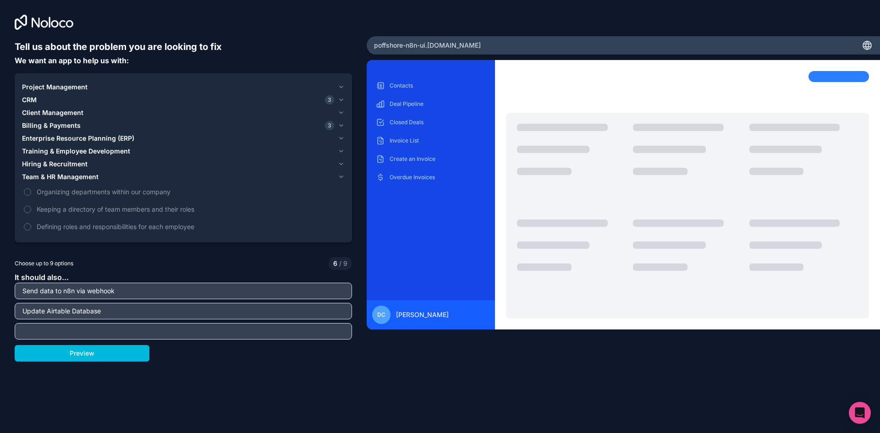
click at [150, 337] on input "text" at bounding box center [183, 331] width 333 height 13
click at [25, 334] on input "Update Google Sheets" at bounding box center [183, 331] width 333 height 13
type input "Interact with Google Sheets"
click at [39, 313] on input "Update Airtable Database" at bounding box center [183, 311] width 333 height 13
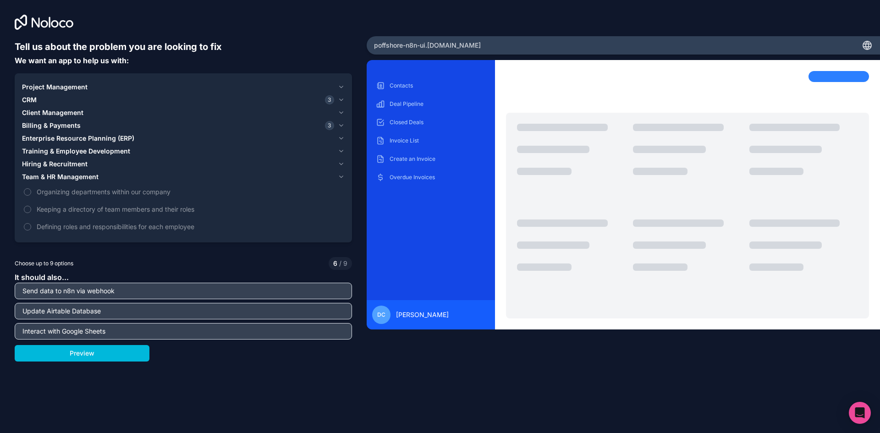
click at [39, 313] on input "Update Airtable Database" at bounding box center [183, 311] width 333 height 13
type input "Insteract with Airtable Database"
click at [110, 353] on button "Preview" at bounding box center [82, 353] width 135 height 17
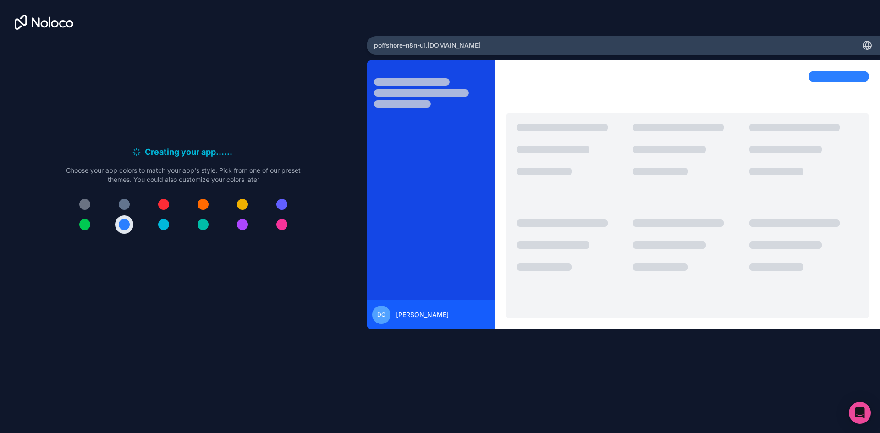
click at [170, 221] on button at bounding box center [163, 224] width 18 height 18
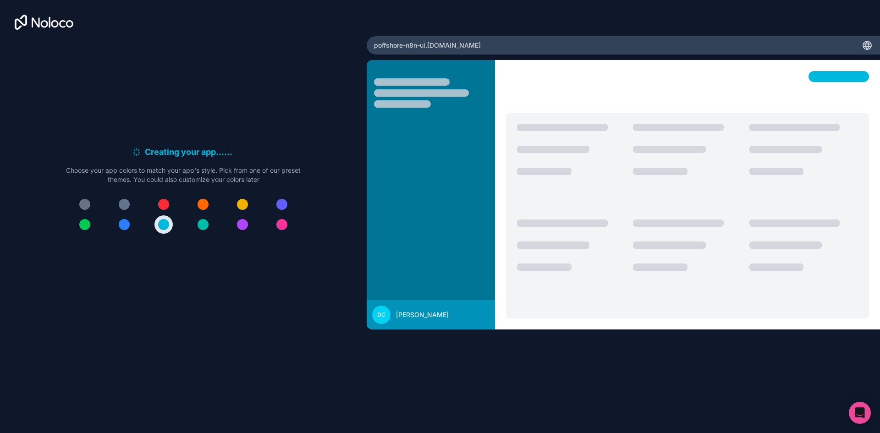
click at [127, 221] on div at bounding box center [124, 224] width 11 height 11
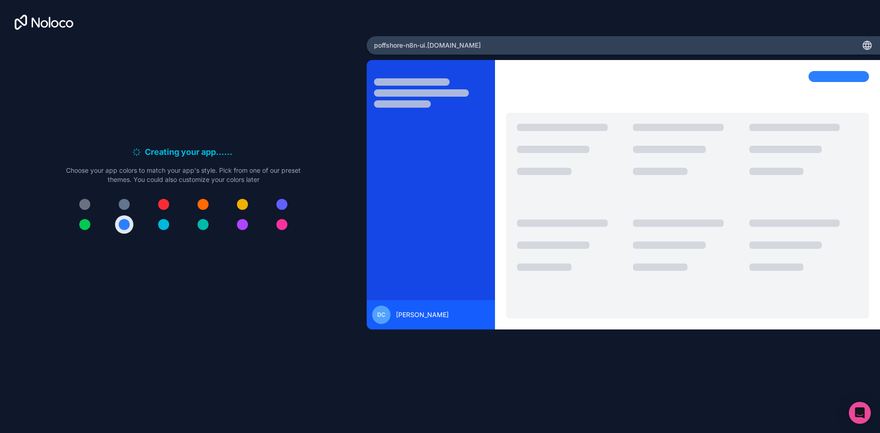
click at [193, 160] on div "Creating your app... . . . Meanwhile, let's personalize it! Choose your app col…" at bounding box center [183, 165] width 235 height 39
click at [166, 224] on div at bounding box center [163, 224] width 11 height 11
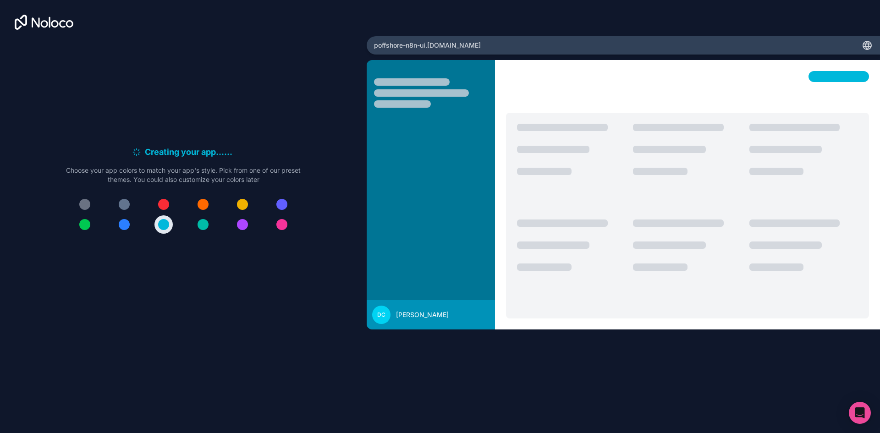
click at [128, 225] on div at bounding box center [124, 224] width 11 height 11
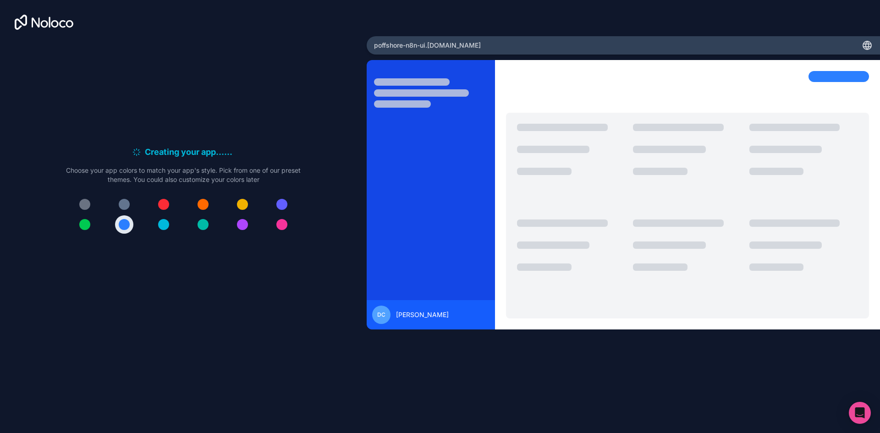
click at [704, 174] on div at bounding box center [687, 168] width 109 height 88
click at [852, 412] on div "Open Intercom Messenger" at bounding box center [860, 413] width 24 height 24
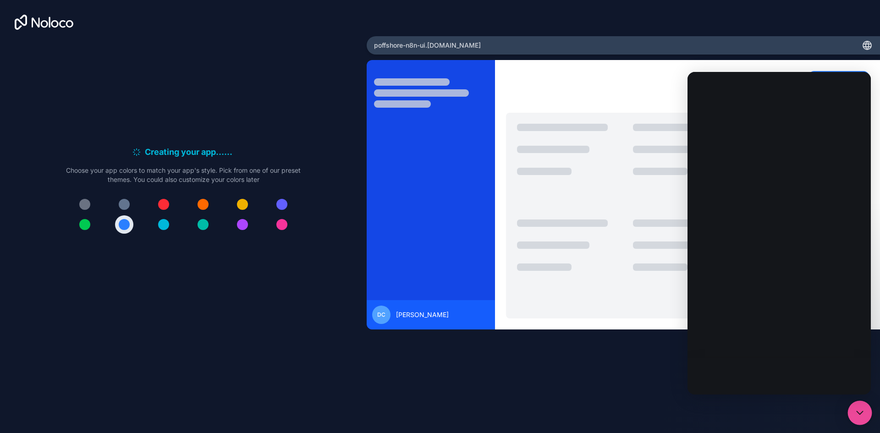
click at [852, 412] on div "Open Intercom Messenger" at bounding box center [860, 413] width 24 height 24
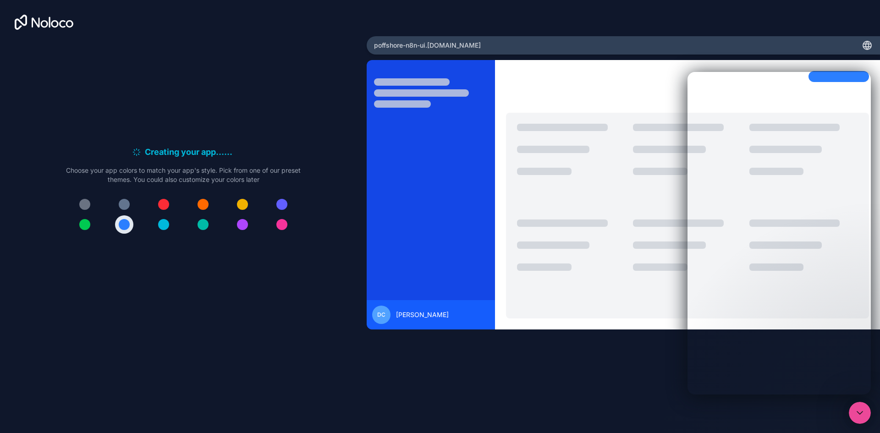
click at [865, 40] on icon at bounding box center [867, 45] width 11 height 11
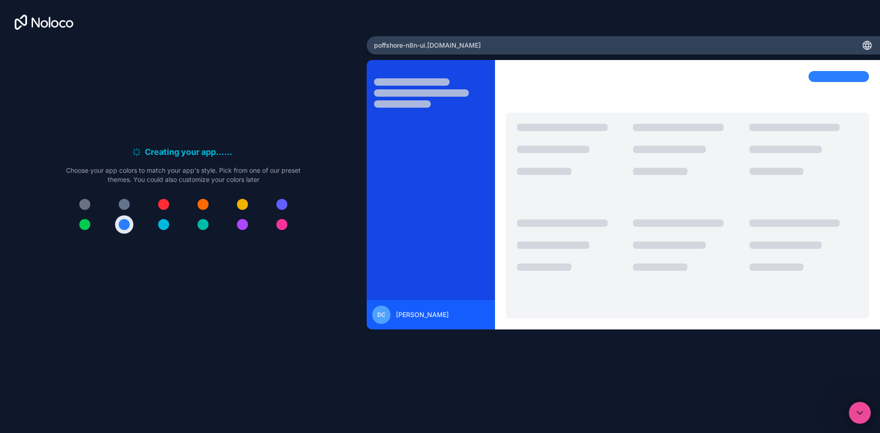
click at [153, 144] on div "Creating your app... . . . Meanwhile, let's personalize it! Choose your app col…" at bounding box center [183, 193] width 337 height 306
click at [161, 159] on div "Creating your app... . . . Meanwhile, let's personalize it! Choose your app col…" at bounding box center [183, 165] width 235 height 39
click at [253, 154] on div "Creating your app... . . ." at bounding box center [183, 152] width 235 height 13
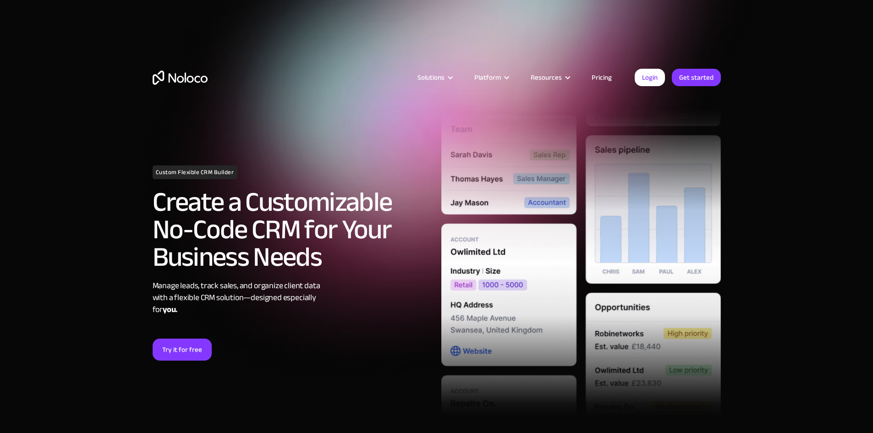
click at [596, 75] on link "Pricing" at bounding box center [601, 78] width 43 height 12
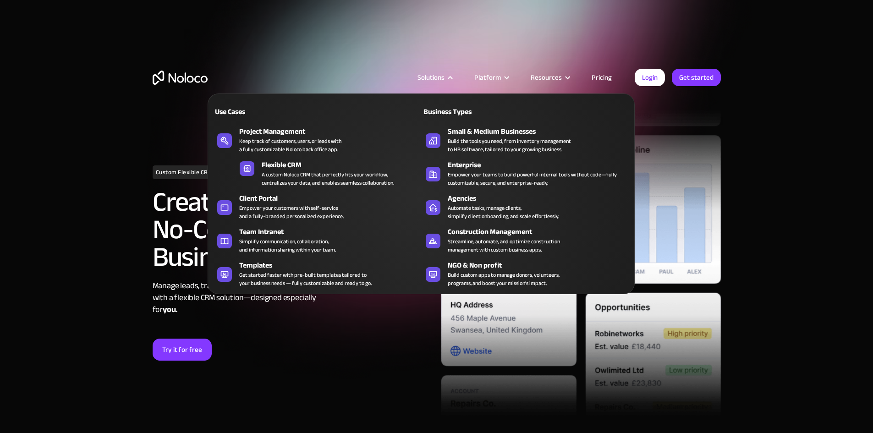
click at [434, 74] on div "Solutions" at bounding box center [431, 78] width 27 height 12
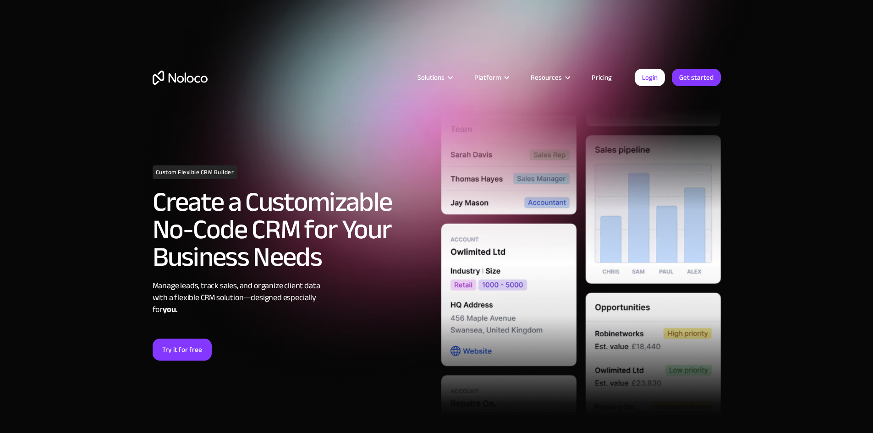
click at [434, 74] on div "Solutions" at bounding box center [431, 78] width 27 height 12
click at [870, 173] on section "Custom Flexible CRM Builder Create a Customizable No-Code CRM for Your Business…" at bounding box center [436, 237] width 873 height 475
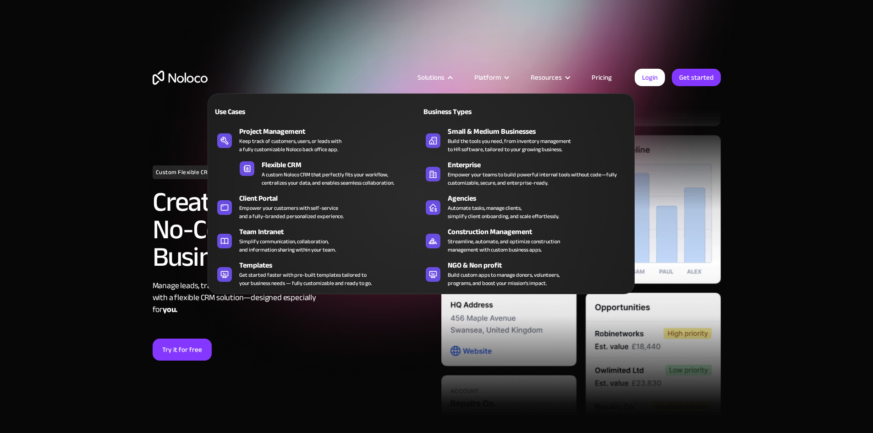
click at [232, 177] on div "Use Cases Business Types Project Management Keep track of customers, users, or …" at bounding box center [421, 194] width 427 height 201
click at [257, 175] on link "Flexible CRM A custom Noloco CRM that perfectly fits your workflow, centralizes…" at bounding box center [317, 173] width 164 height 31
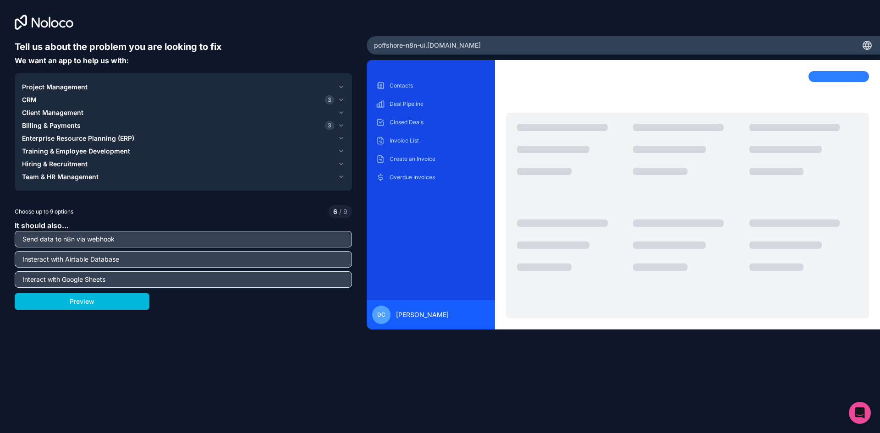
click at [868, 45] on icon at bounding box center [867, 45] width 11 height 11
click at [561, 45] on div "poffshore-n8n-ui .[DOMAIN_NAME]" at bounding box center [623, 45] width 513 height 18
click at [68, 308] on button "Preview" at bounding box center [82, 301] width 135 height 17
